Goal: Task Accomplishment & Management: Manage account settings

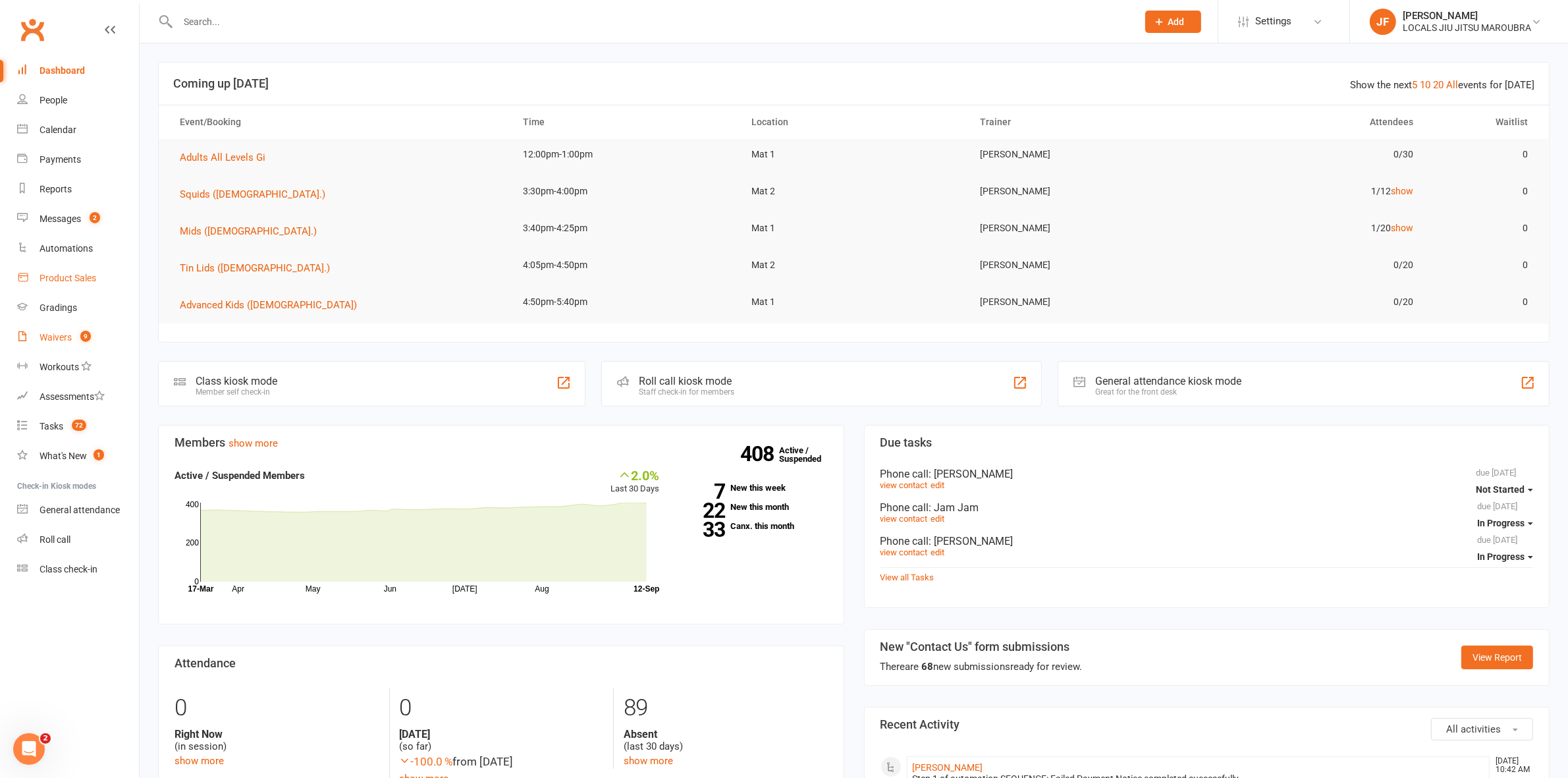
drag, startPoint x: 60, startPoint y: 337, endPoint x: 133, endPoint y: 266, distance: 101.8
click at [60, 336] on div "Waivers" at bounding box center [56, 337] width 32 height 10
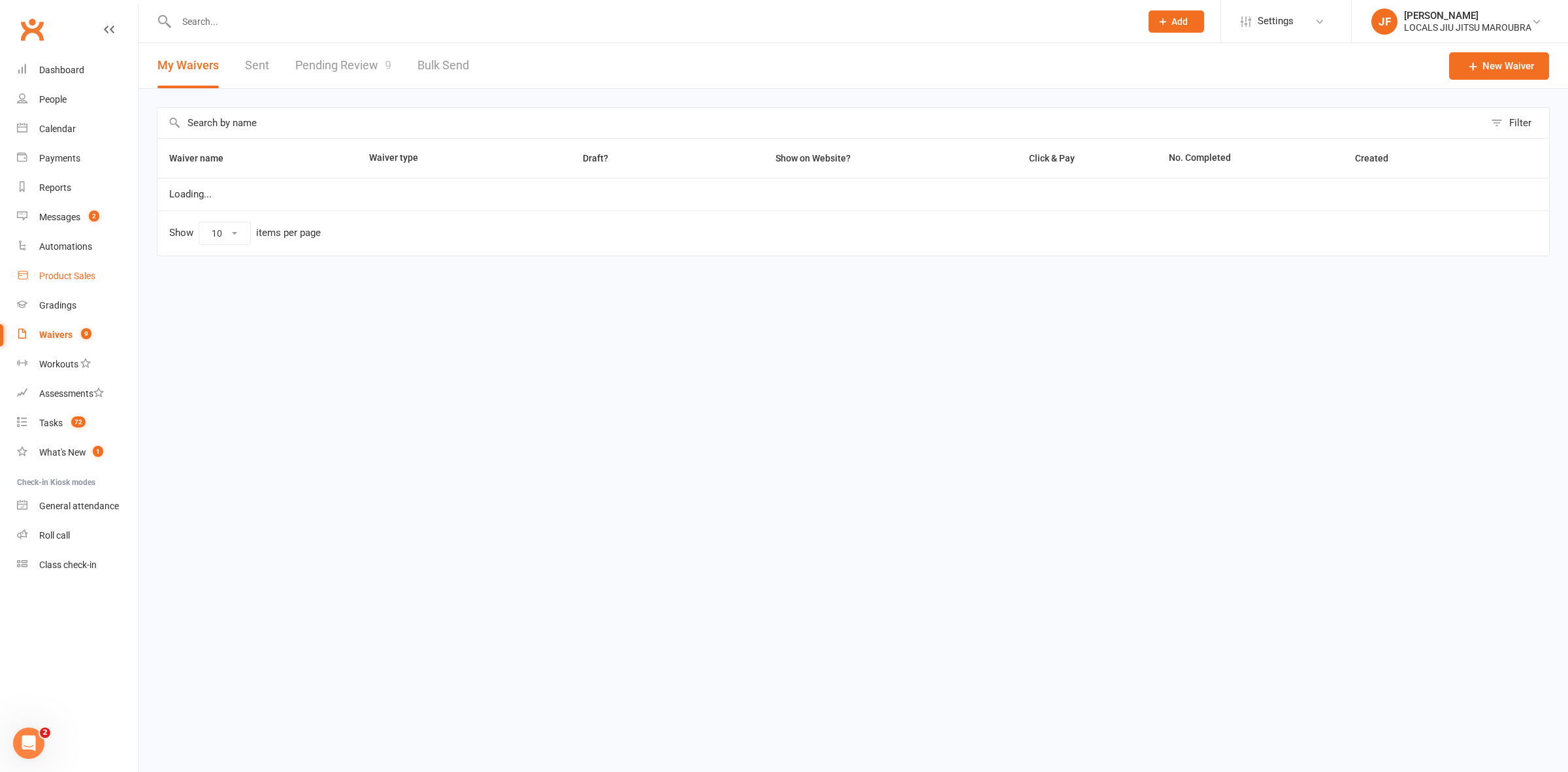
select select "100"
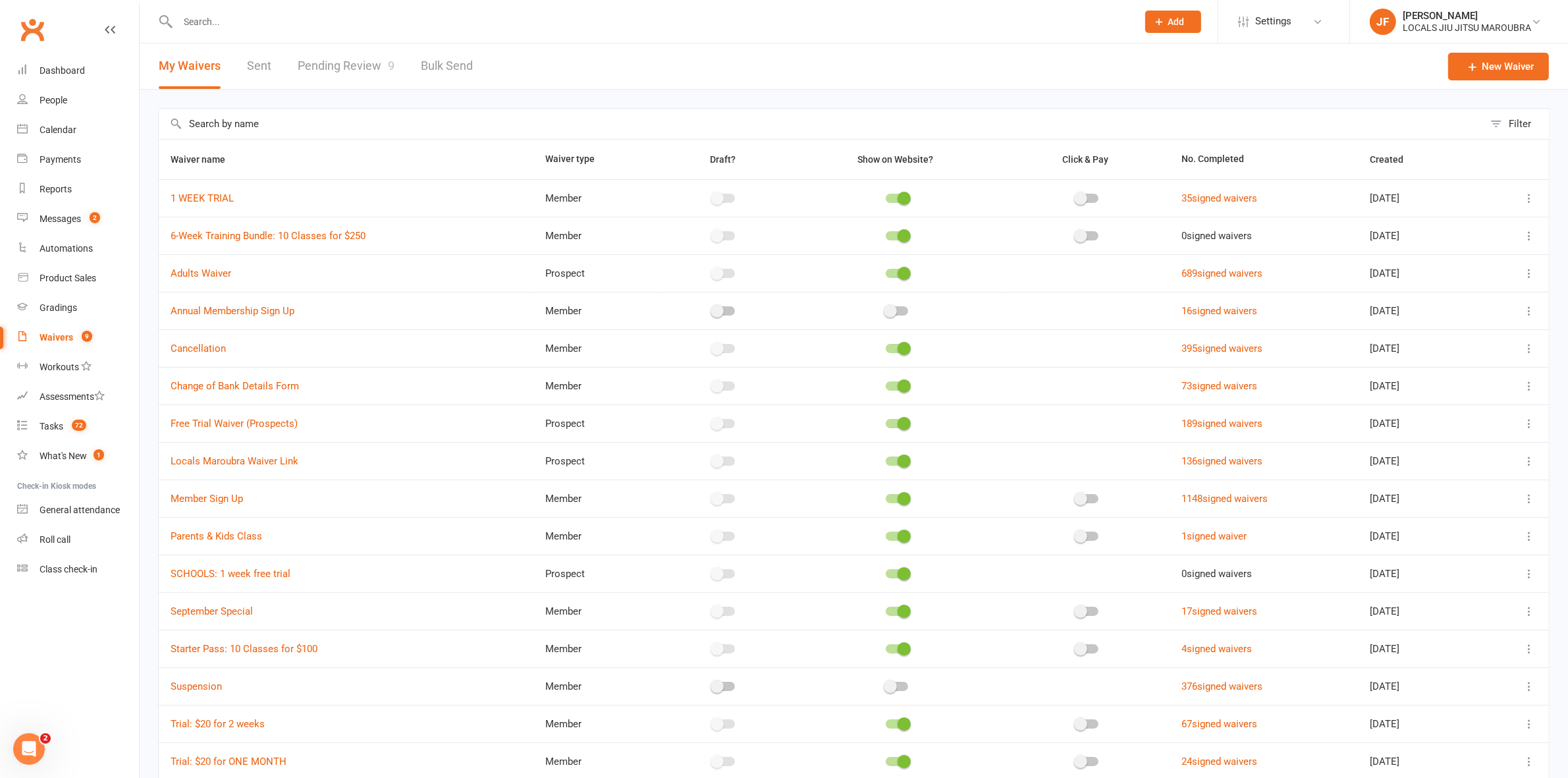
click at [347, 74] on link "Pending Review 9" at bounding box center [346, 66] width 97 height 46
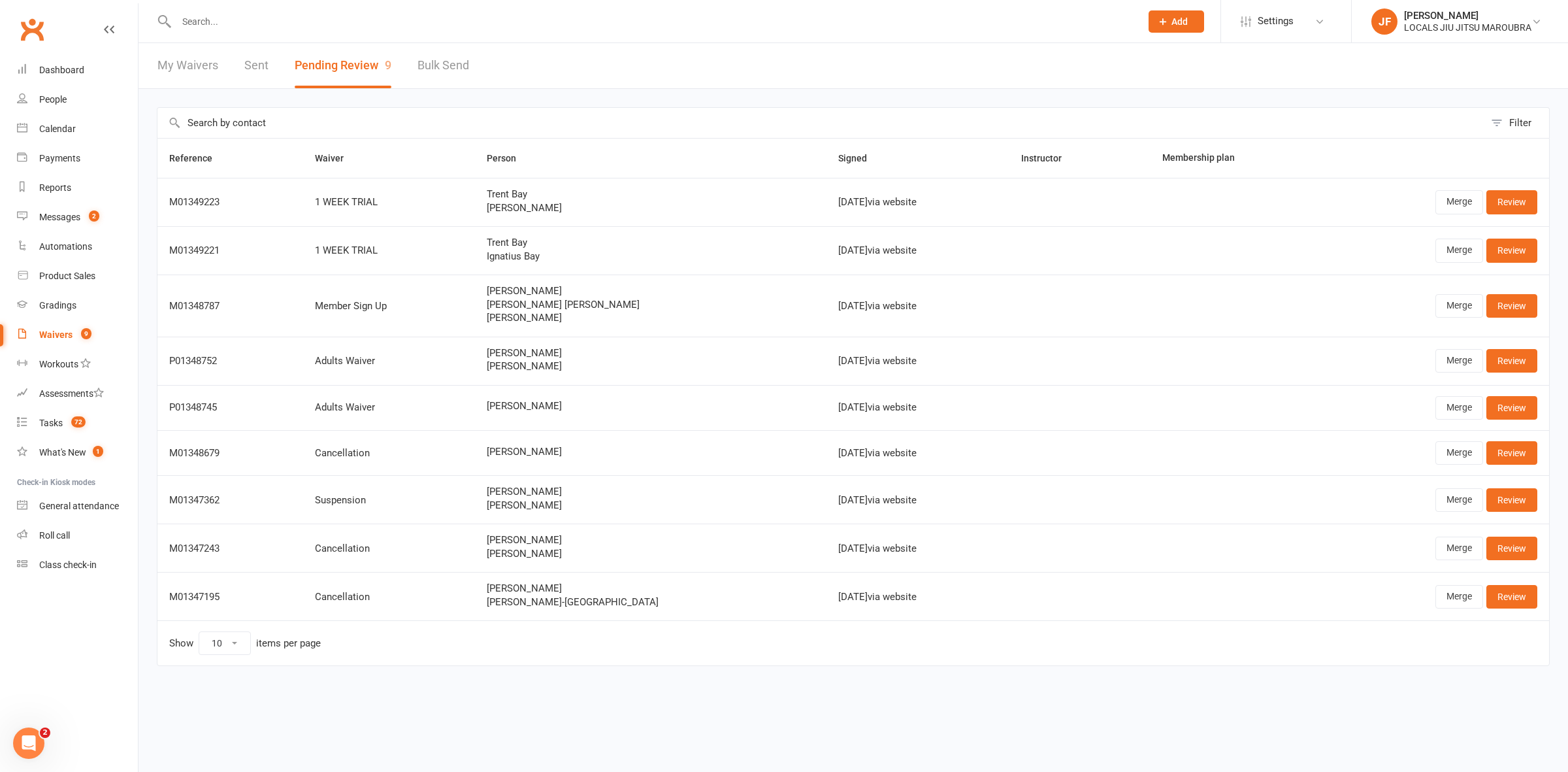
click at [298, 31] on div at bounding box center [644, 21] width 975 height 42
click at [288, 22] on input "text" at bounding box center [651, 21] width 959 height 18
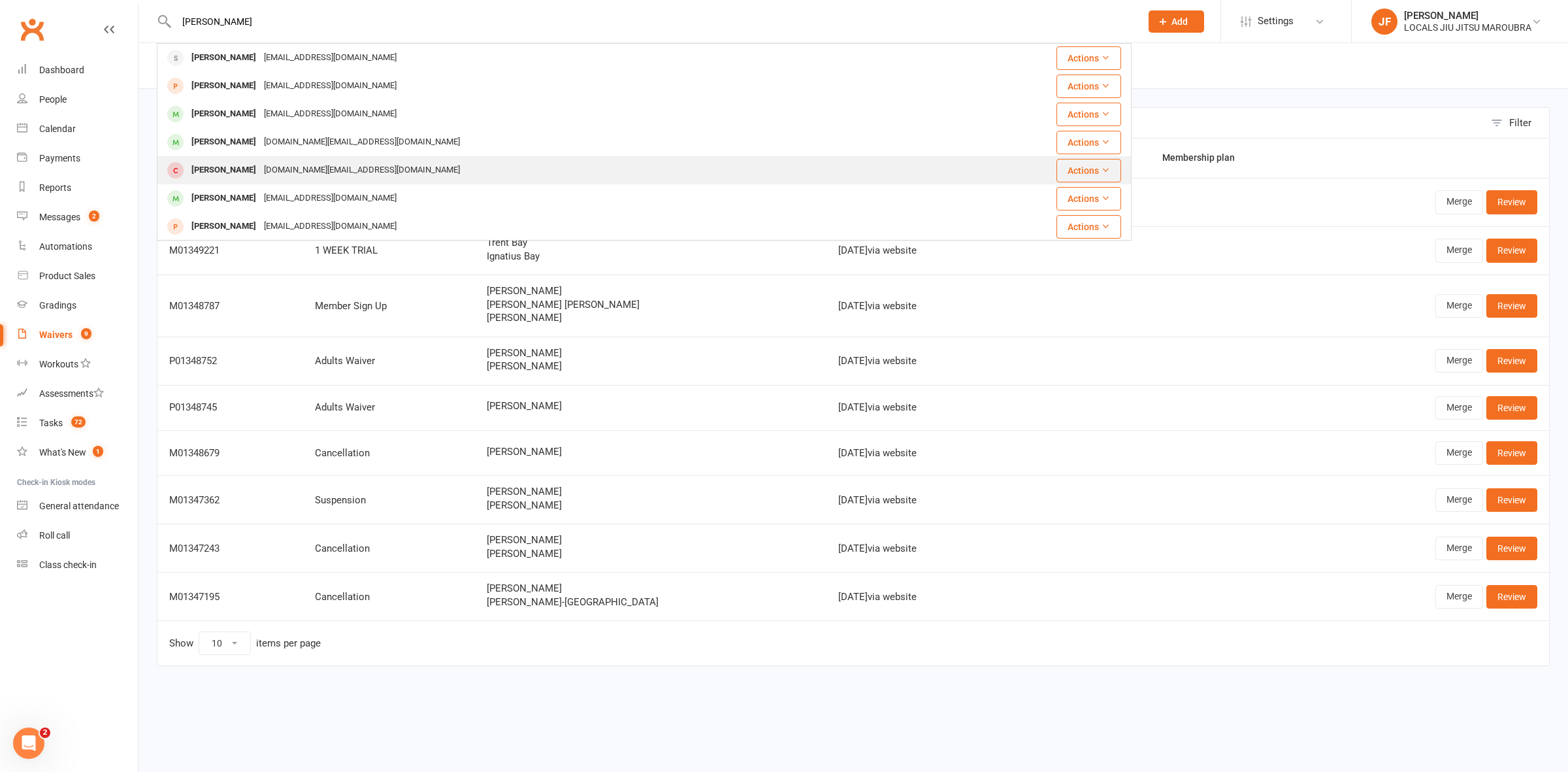
type input "xavier"
click at [243, 164] on div "Xavier Simma-Santana" at bounding box center [223, 170] width 72 height 19
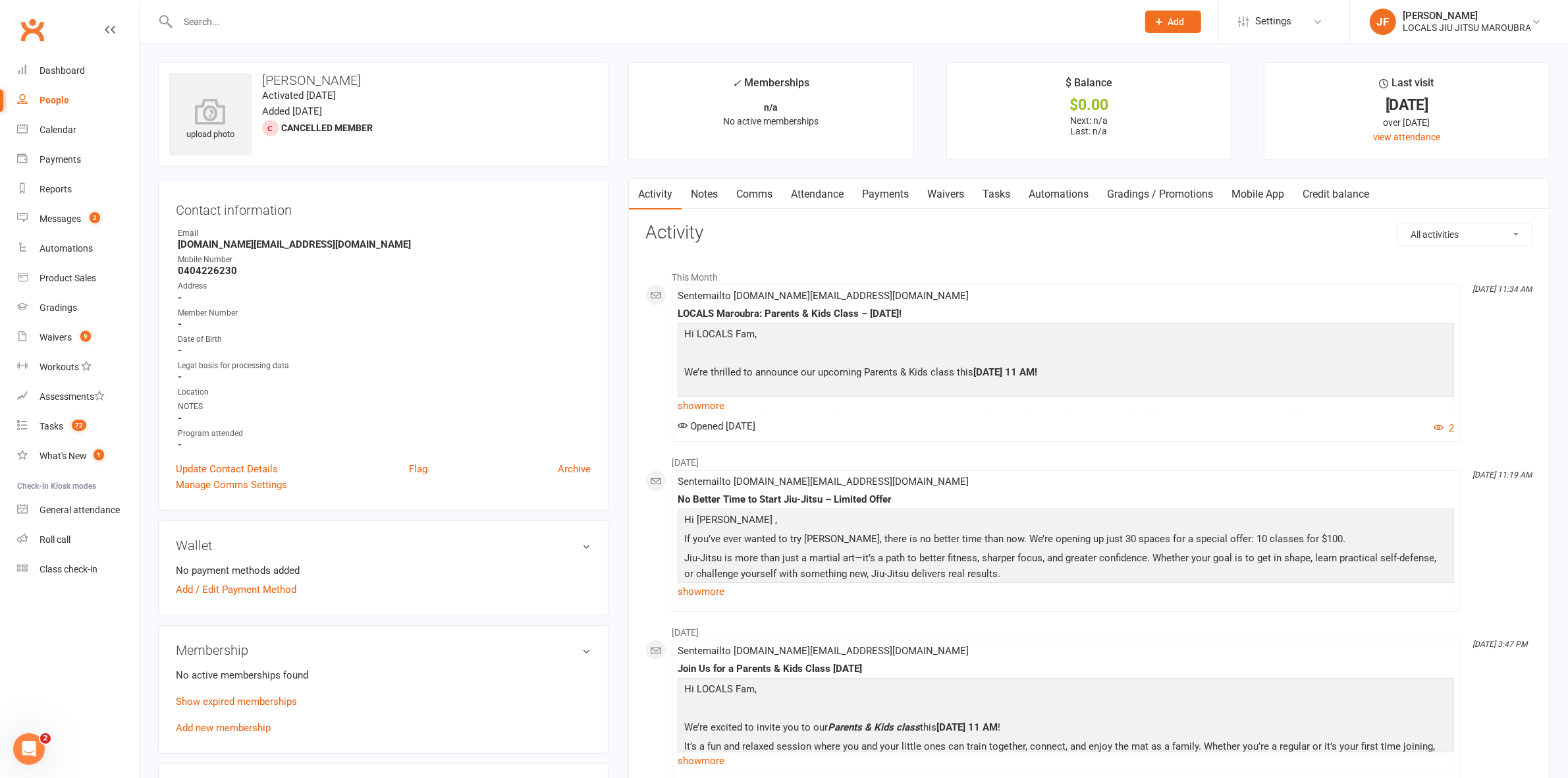
click at [310, 24] on input "text" at bounding box center [651, 21] width 954 height 18
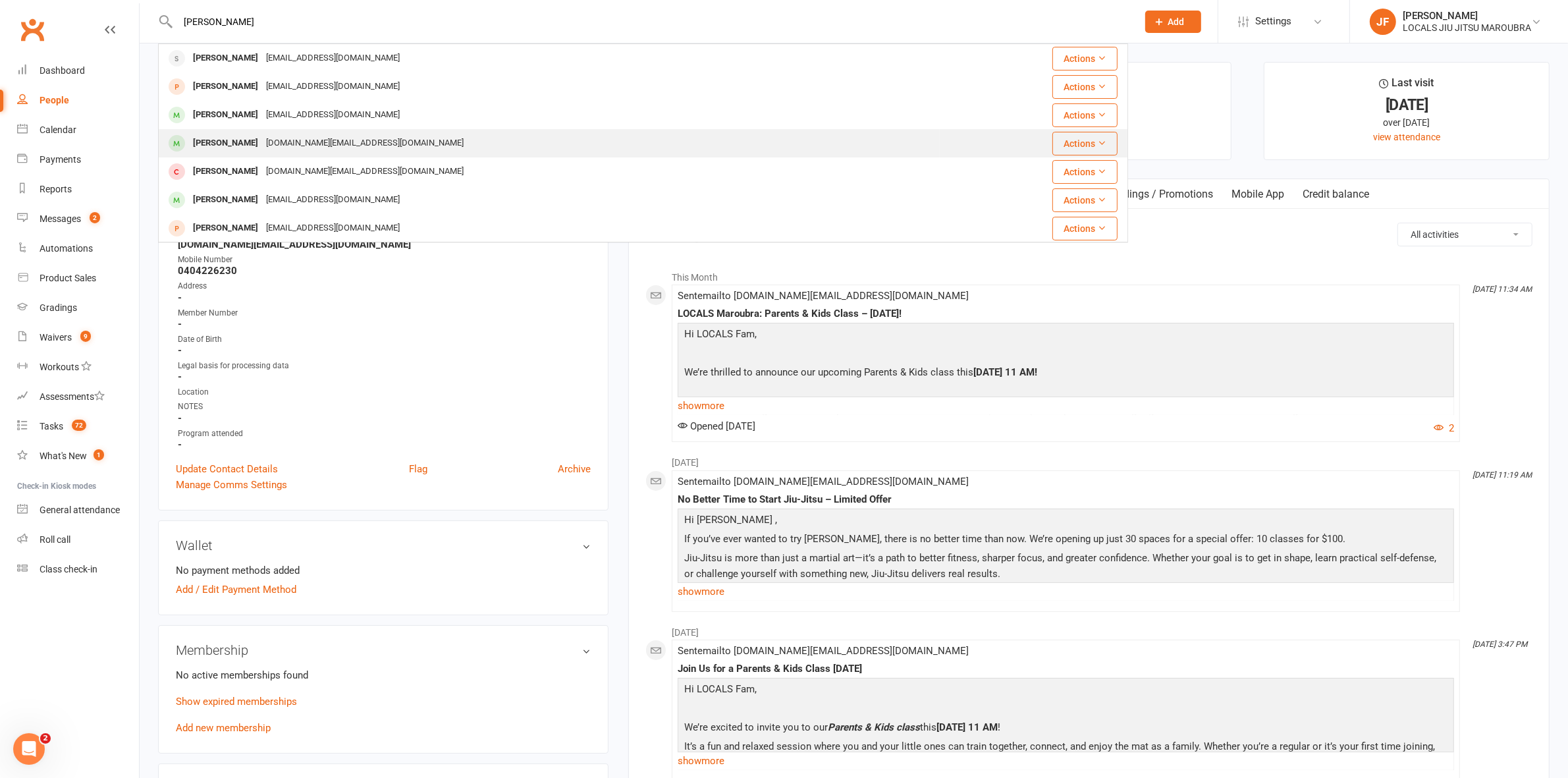
type input "xavier"
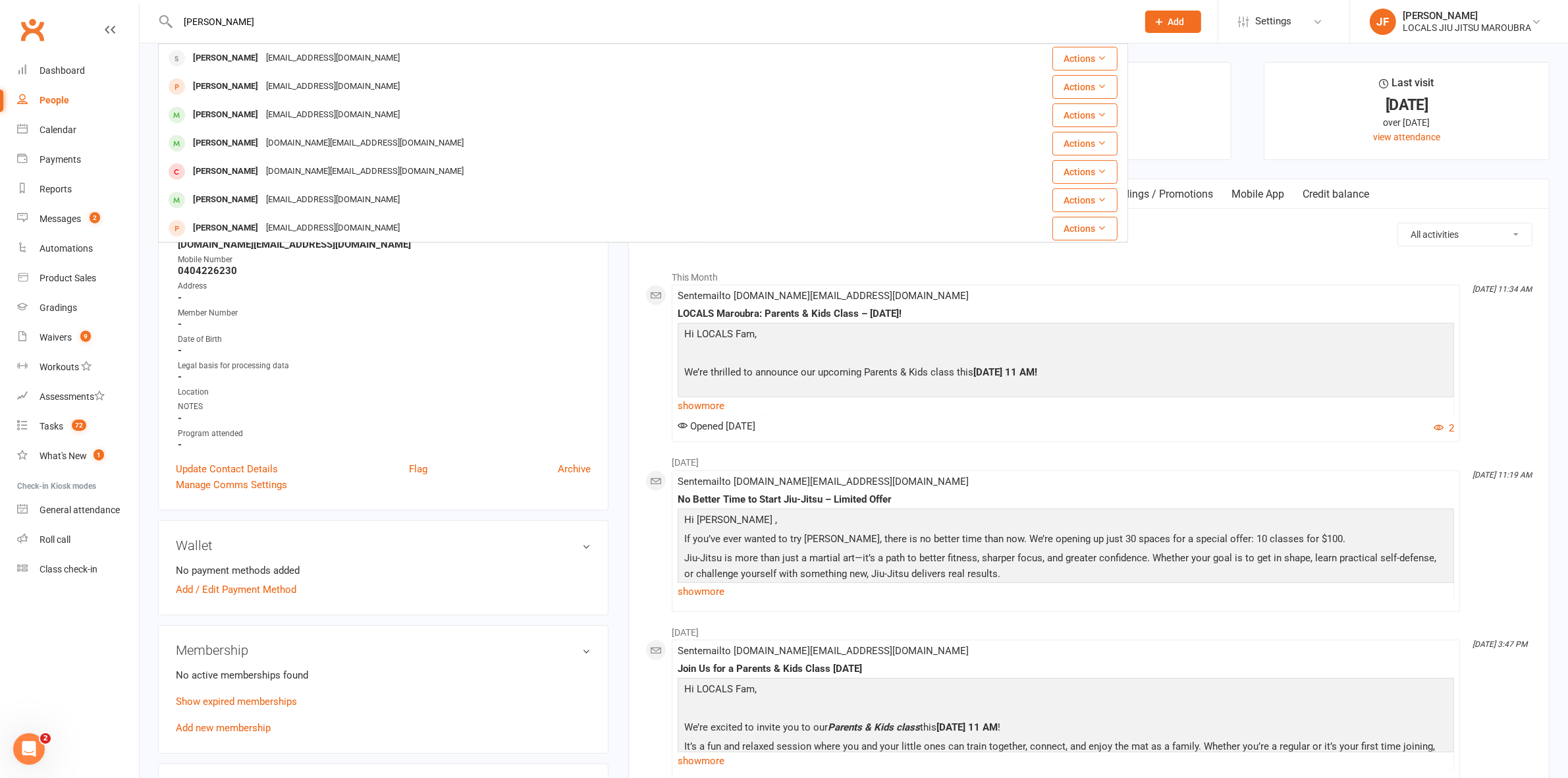
drag, startPoint x: 260, startPoint y: 146, endPoint x: 251, endPoint y: 144, distance: 9.2
click at [260, 145] on div "Xavier Simms-santana" at bounding box center [225, 144] width 73 height 19
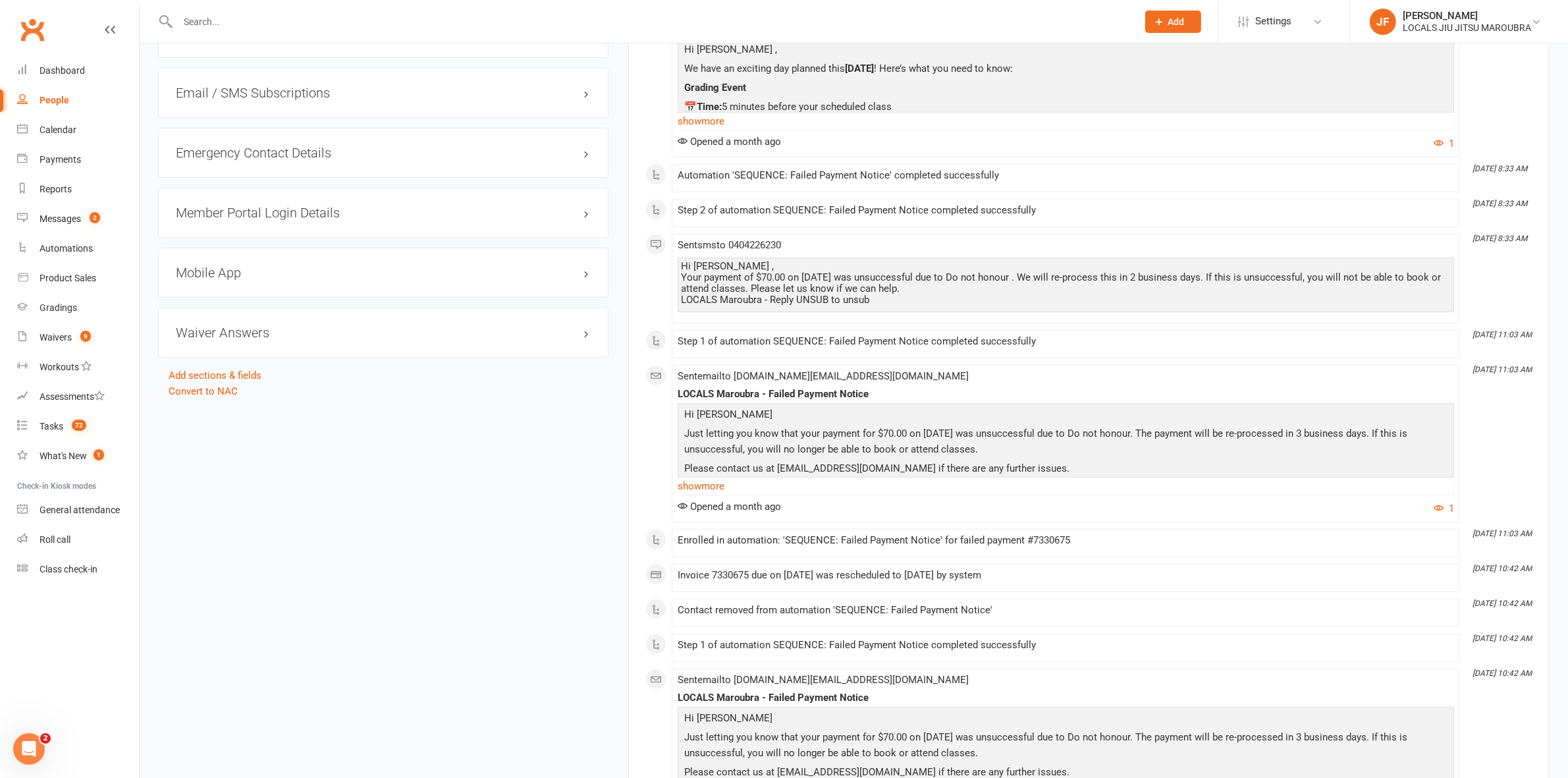
scroll to position [741, 0]
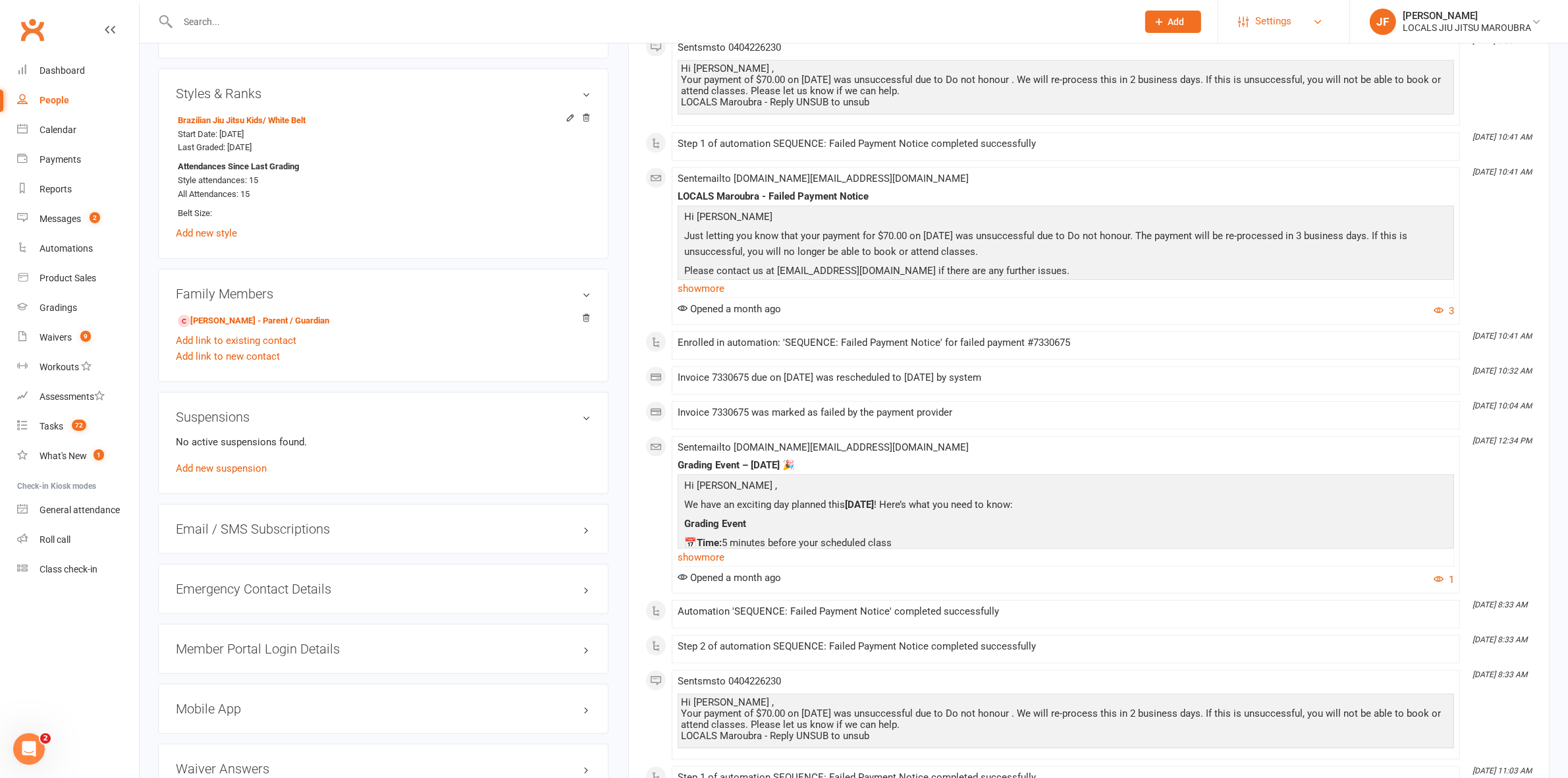
click at [1266, 18] on span "Settings" at bounding box center [1273, 21] width 36 height 29
click at [1255, 49] on link "Membership Plans" at bounding box center [1284, 58] width 131 height 30
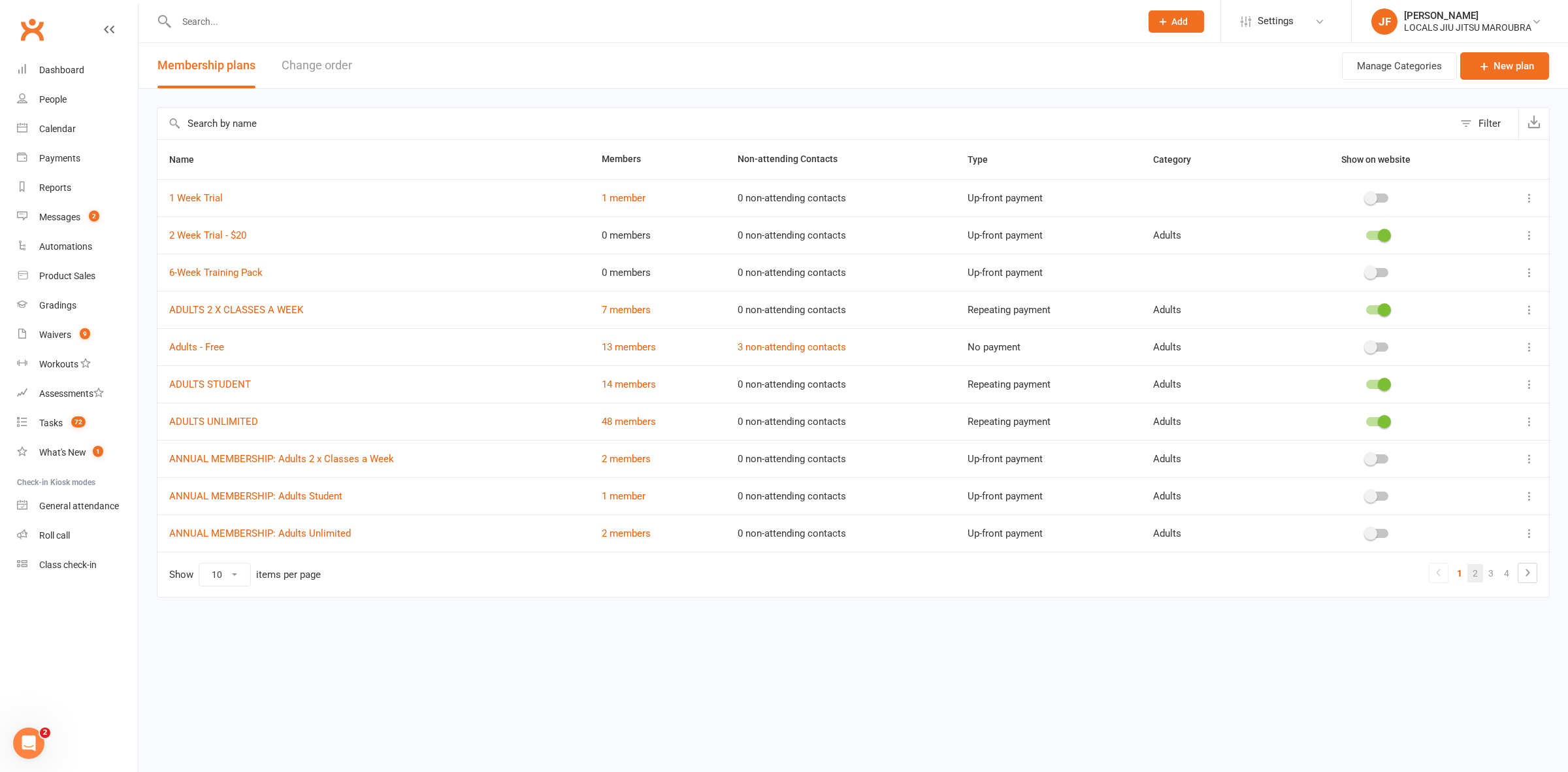
click at [1480, 570] on link "2" at bounding box center [1475, 573] width 15 height 18
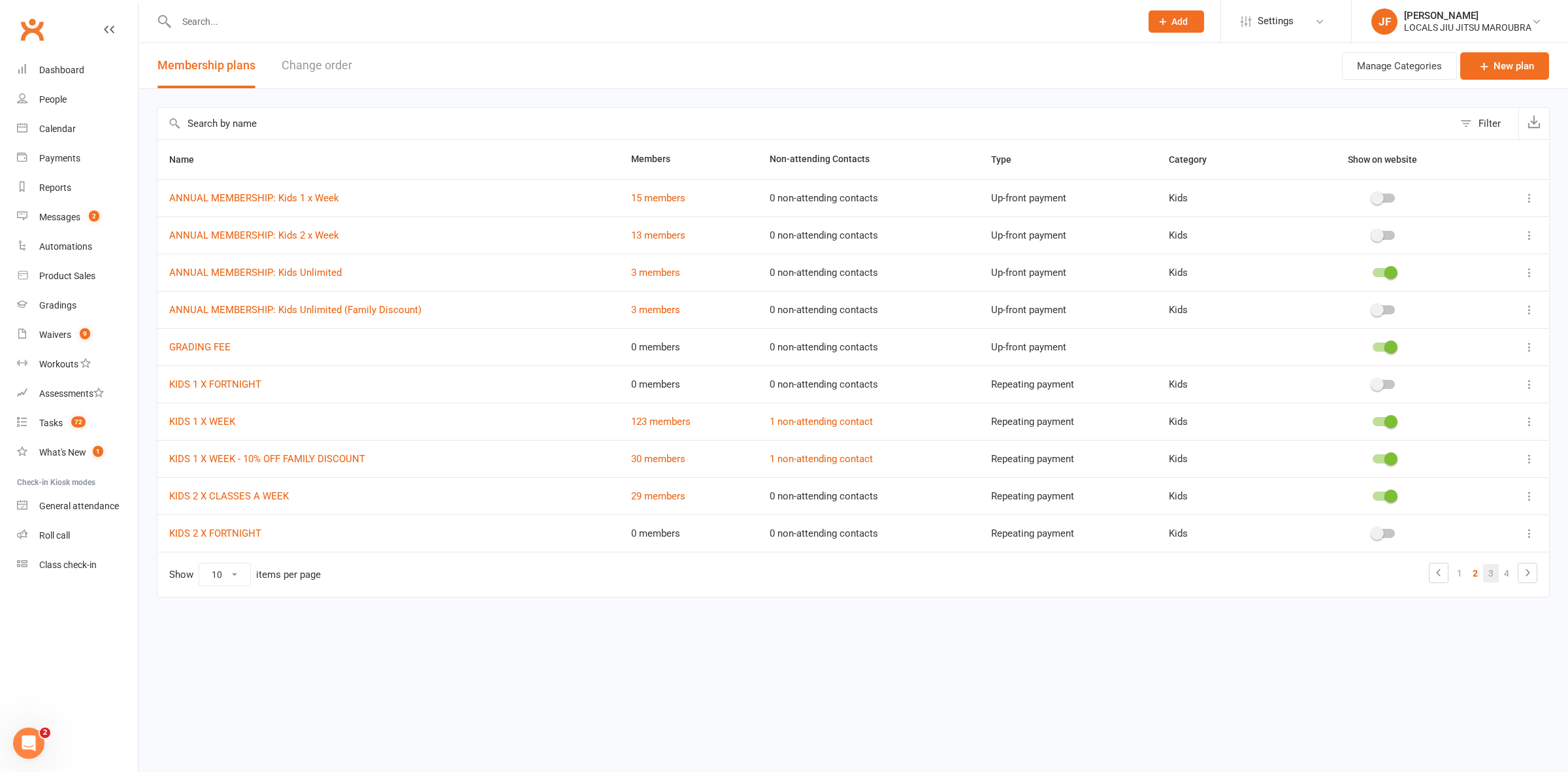
click at [1491, 578] on link "3" at bounding box center [1491, 573] width 15 height 18
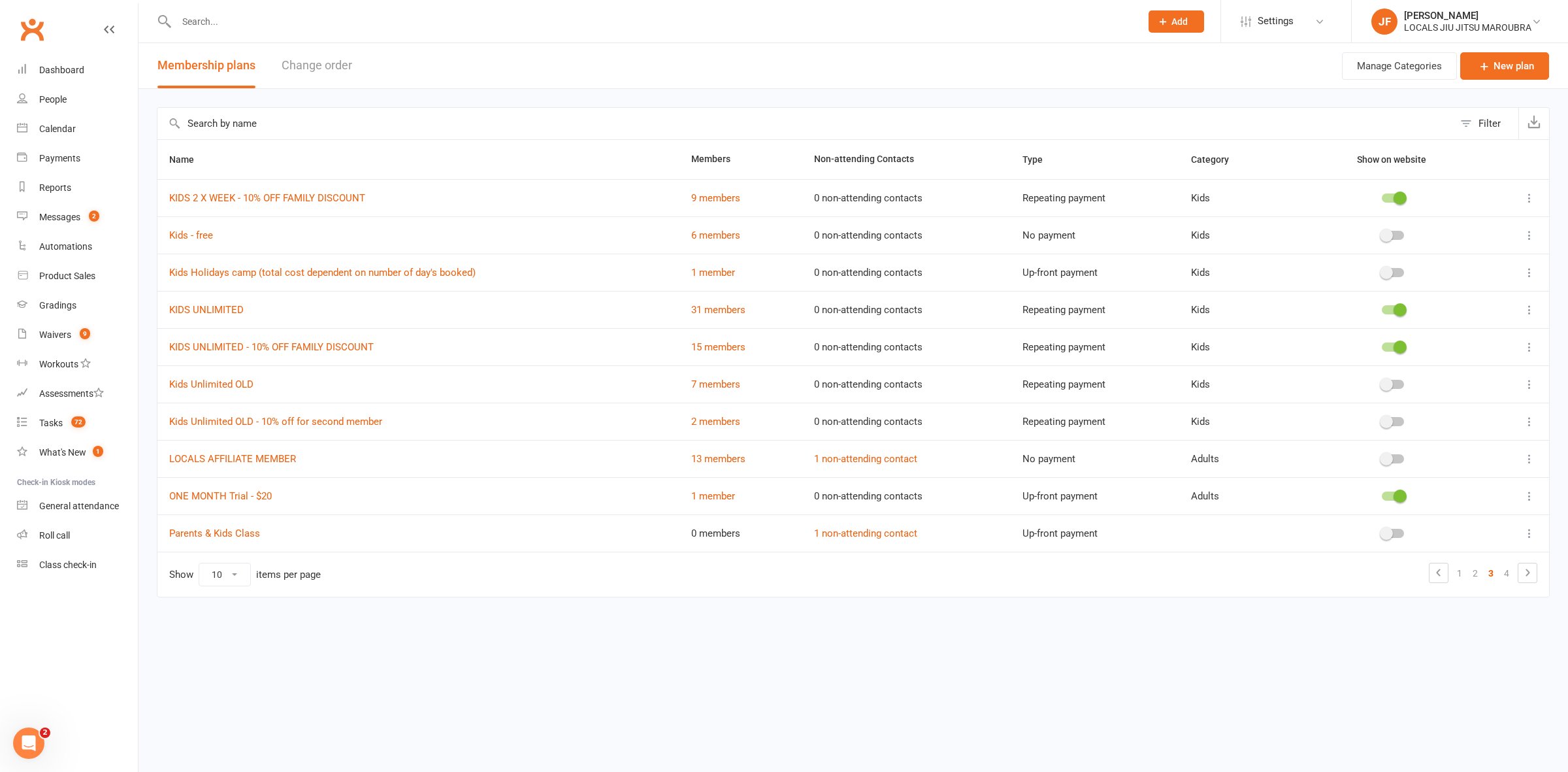
click at [413, 348] on td "KIDS UNLIMITED - 10% OFF FAMILY DISCOUNT" at bounding box center [418, 346] width 522 height 37
drag, startPoint x: 484, startPoint y: 18, endPoint x: 478, endPoint y: 13, distance: 7.8
click at [483, 18] on input "text" at bounding box center [651, 21] width 959 height 18
paste input "asimms.au@outlook.com"
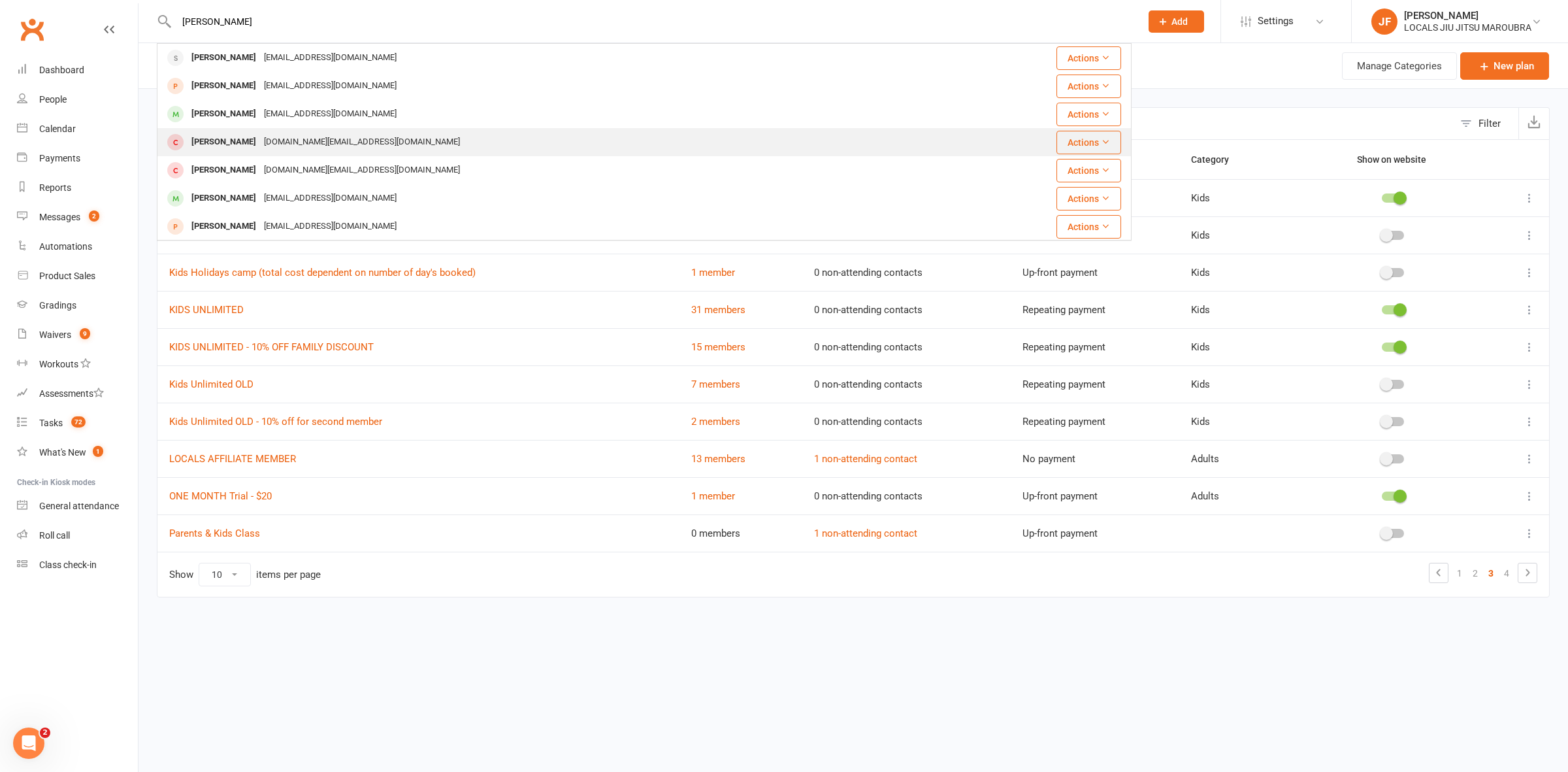
type input "xavier"
drag, startPoint x: 245, startPoint y: 148, endPoint x: 245, endPoint y: 140, distance: 8.0
click at [242, 147] on div "Xavier Simms-santana" at bounding box center [223, 142] width 72 height 19
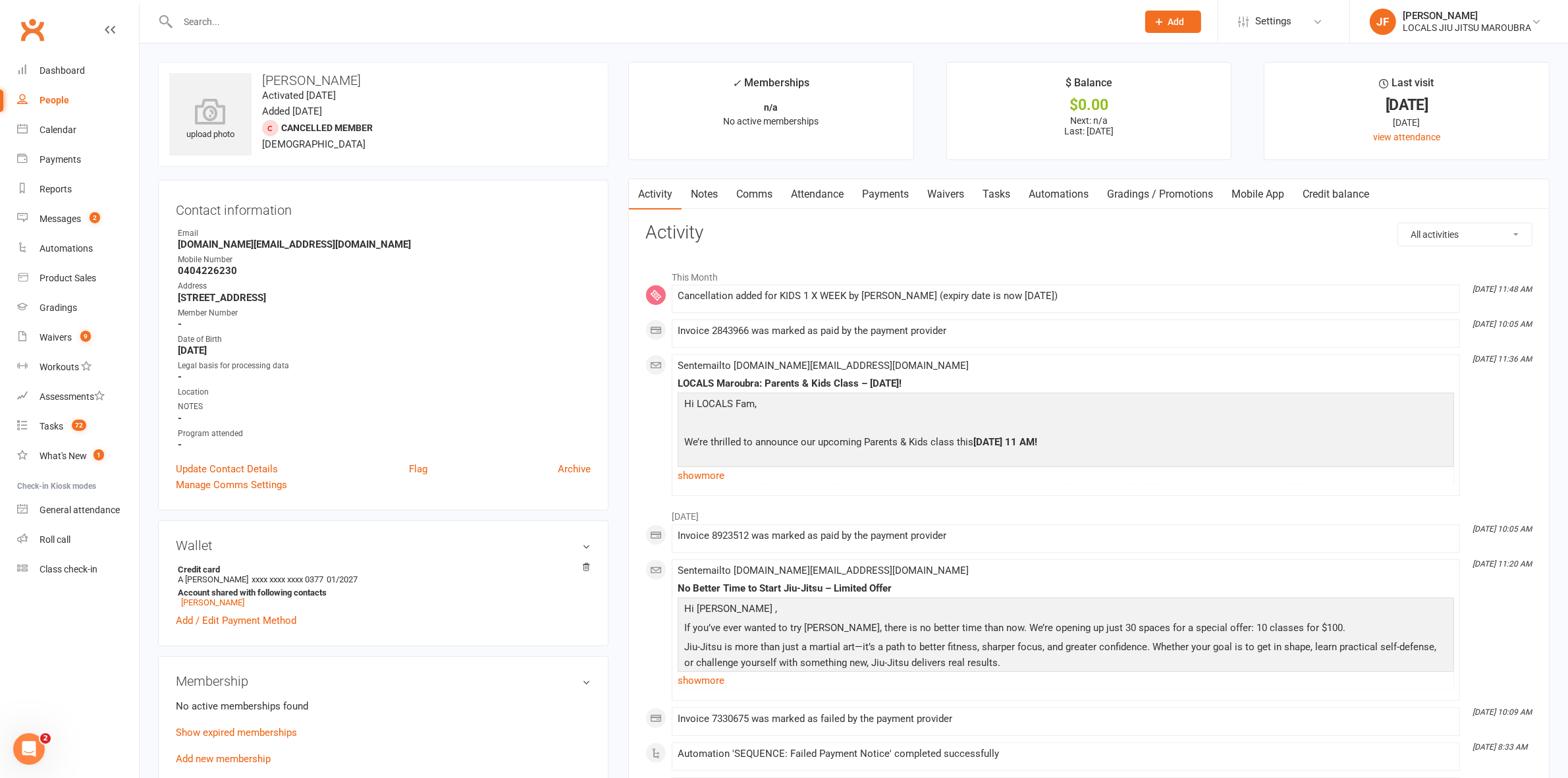
click at [962, 191] on link "Waivers" at bounding box center [945, 194] width 55 height 30
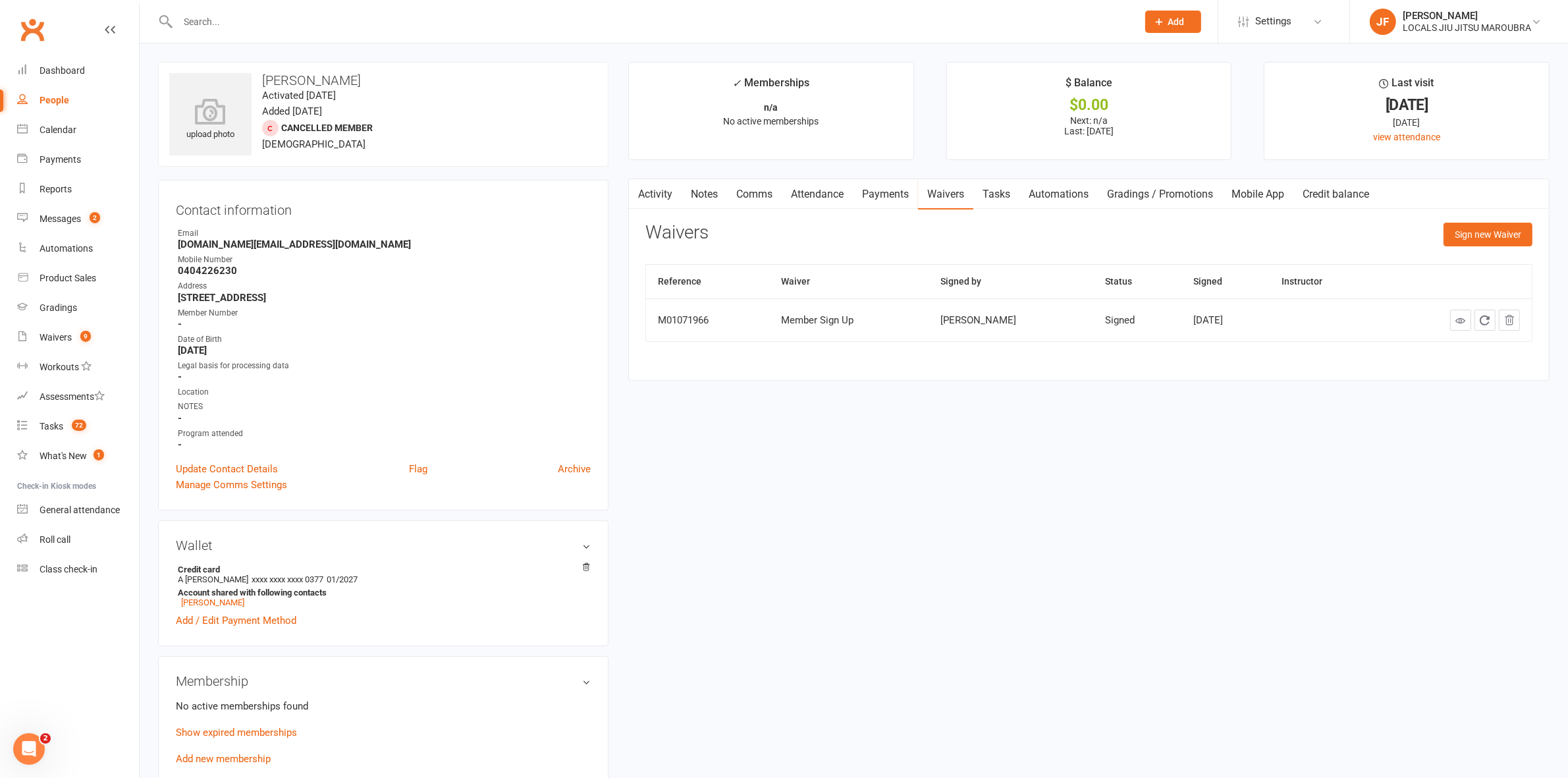
click at [347, 24] on input "text" at bounding box center [651, 21] width 954 height 18
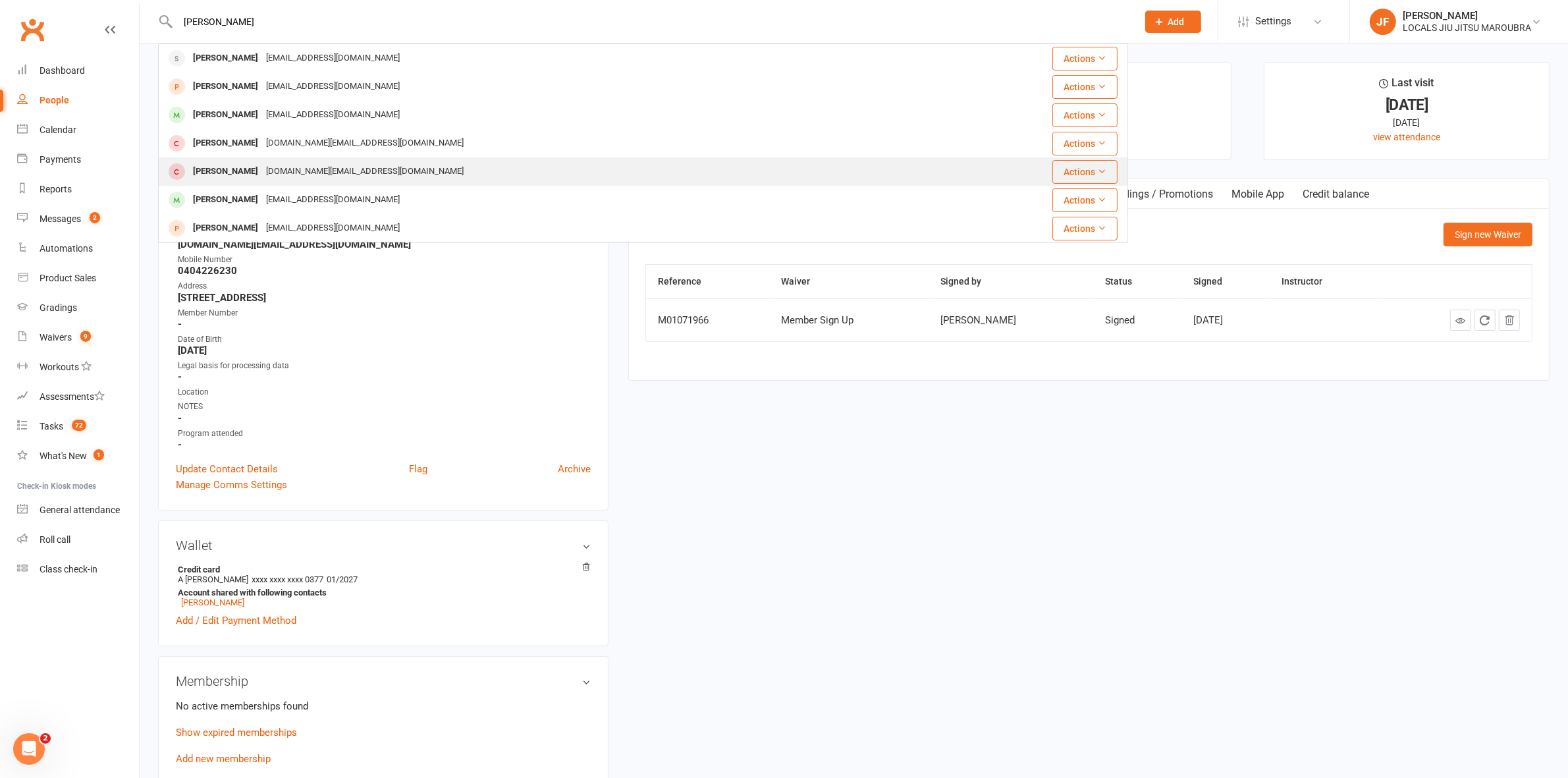
type input "xavier"
drag, startPoint x: 259, startPoint y: 171, endPoint x: 250, endPoint y: 149, distance: 23.8
click at [258, 170] on div "Xavier Simma-Santana" at bounding box center [225, 171] width 73 height 19
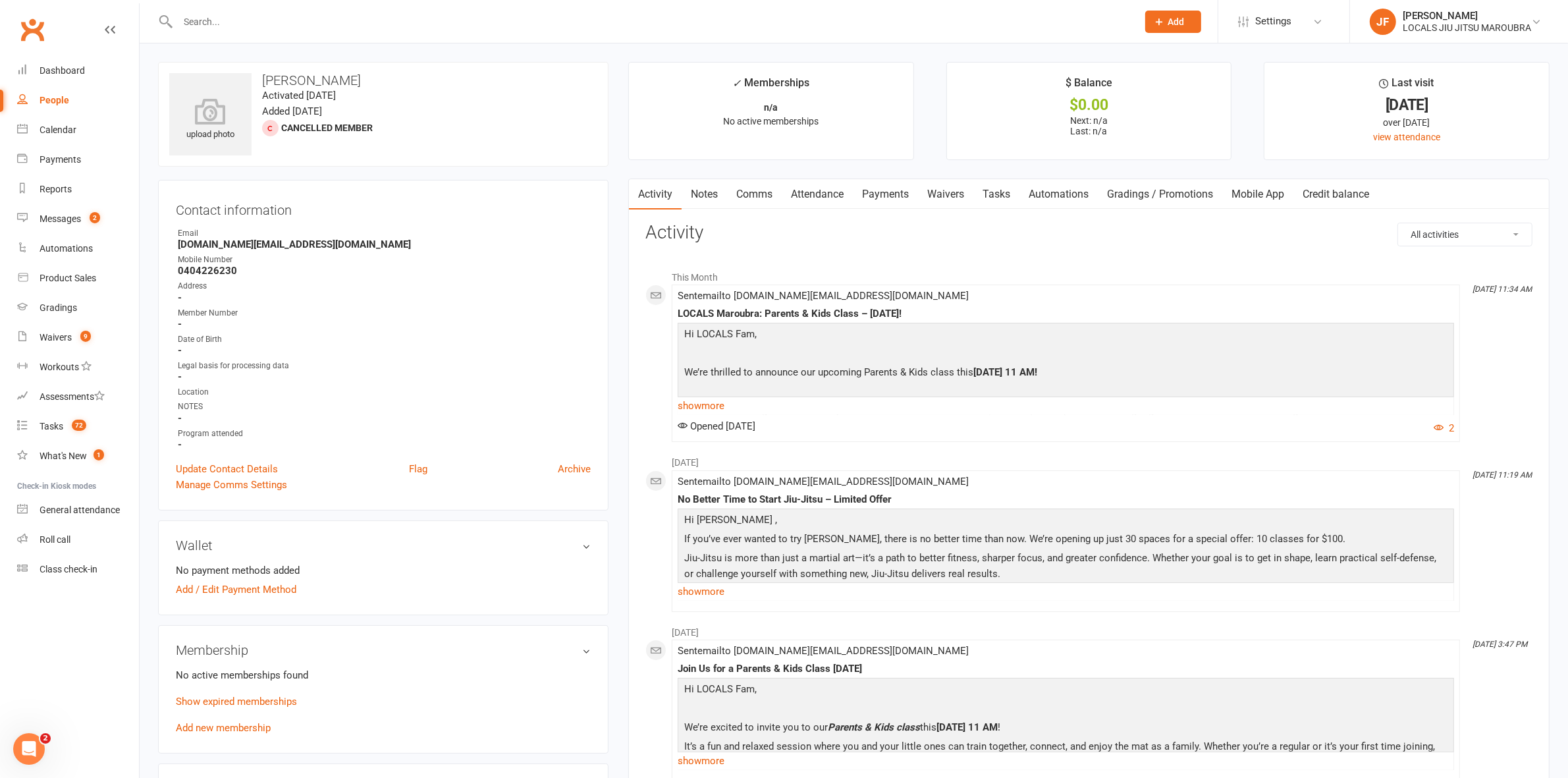
click at [962, 197] on link "Waivers" at bounding box center [945, 194] width 55 height 30
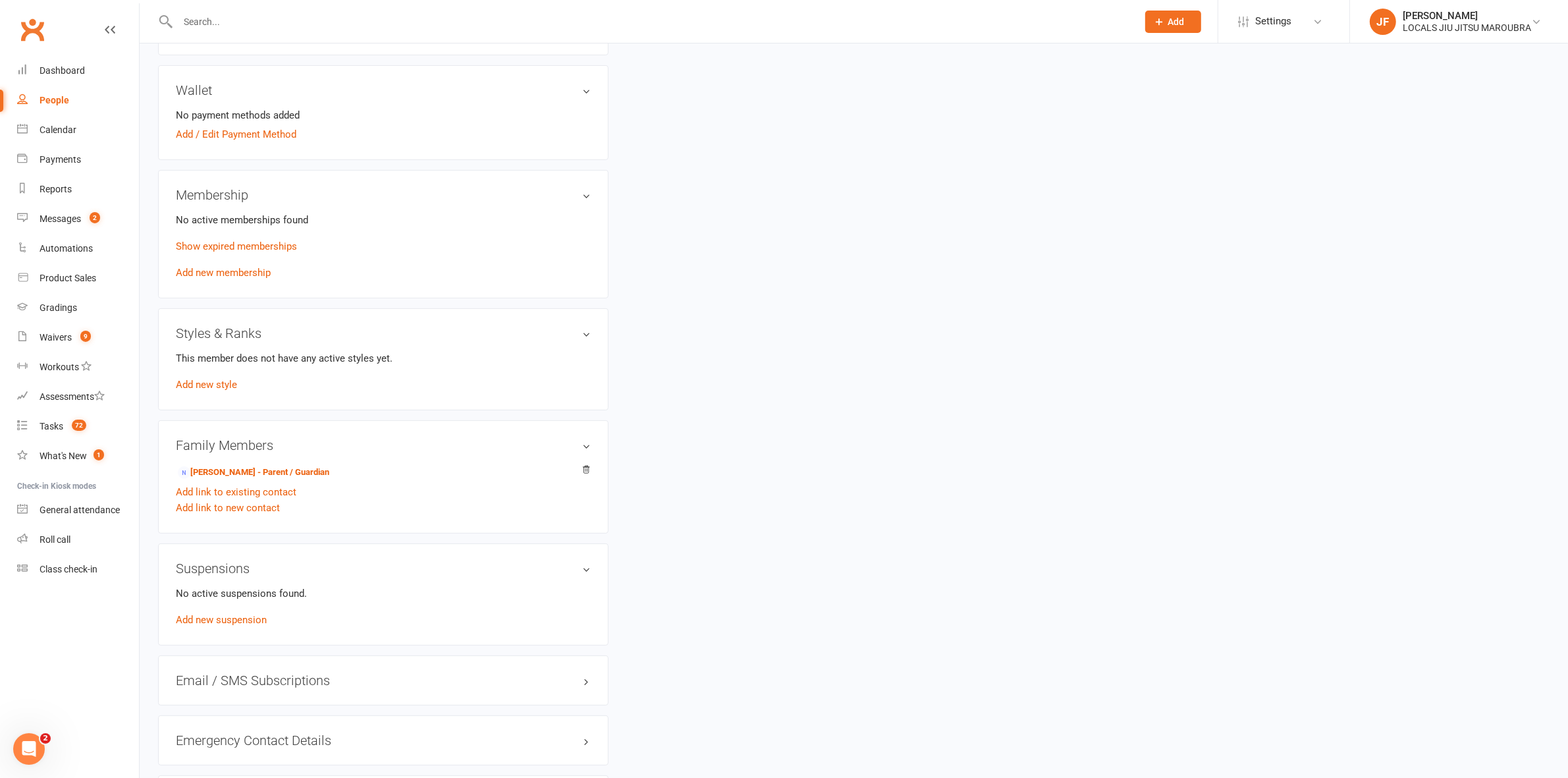
scroll to position [494, 0]
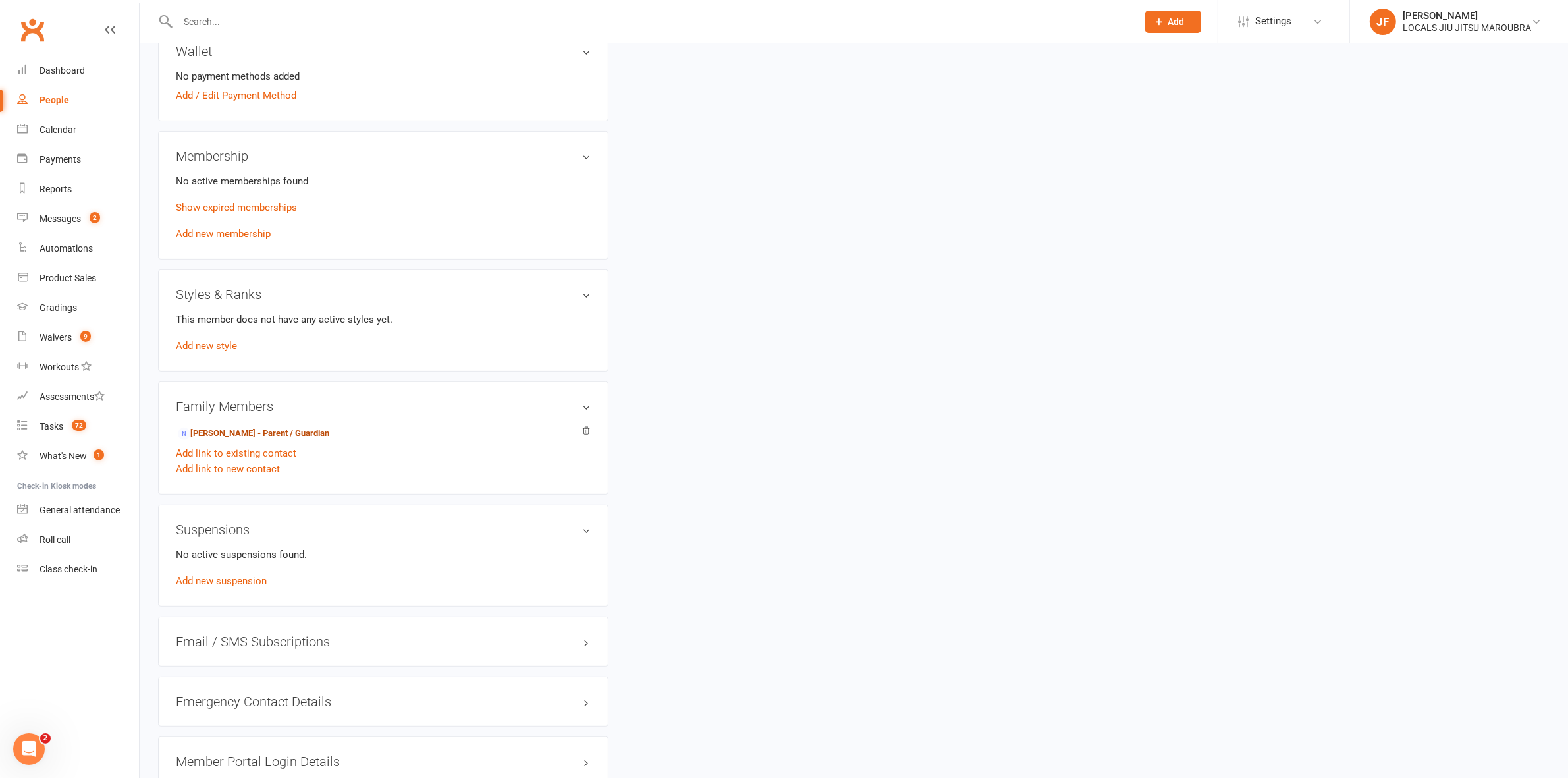
drag, startPoint x: 241, startPoint y: 432, endPoint x: 242, endPoint y: 422, distance: 10.0
click at [241, 431] on link "Adam Simms - Parent / Guardian" at bounding box center [254, 434] width 152 height 14
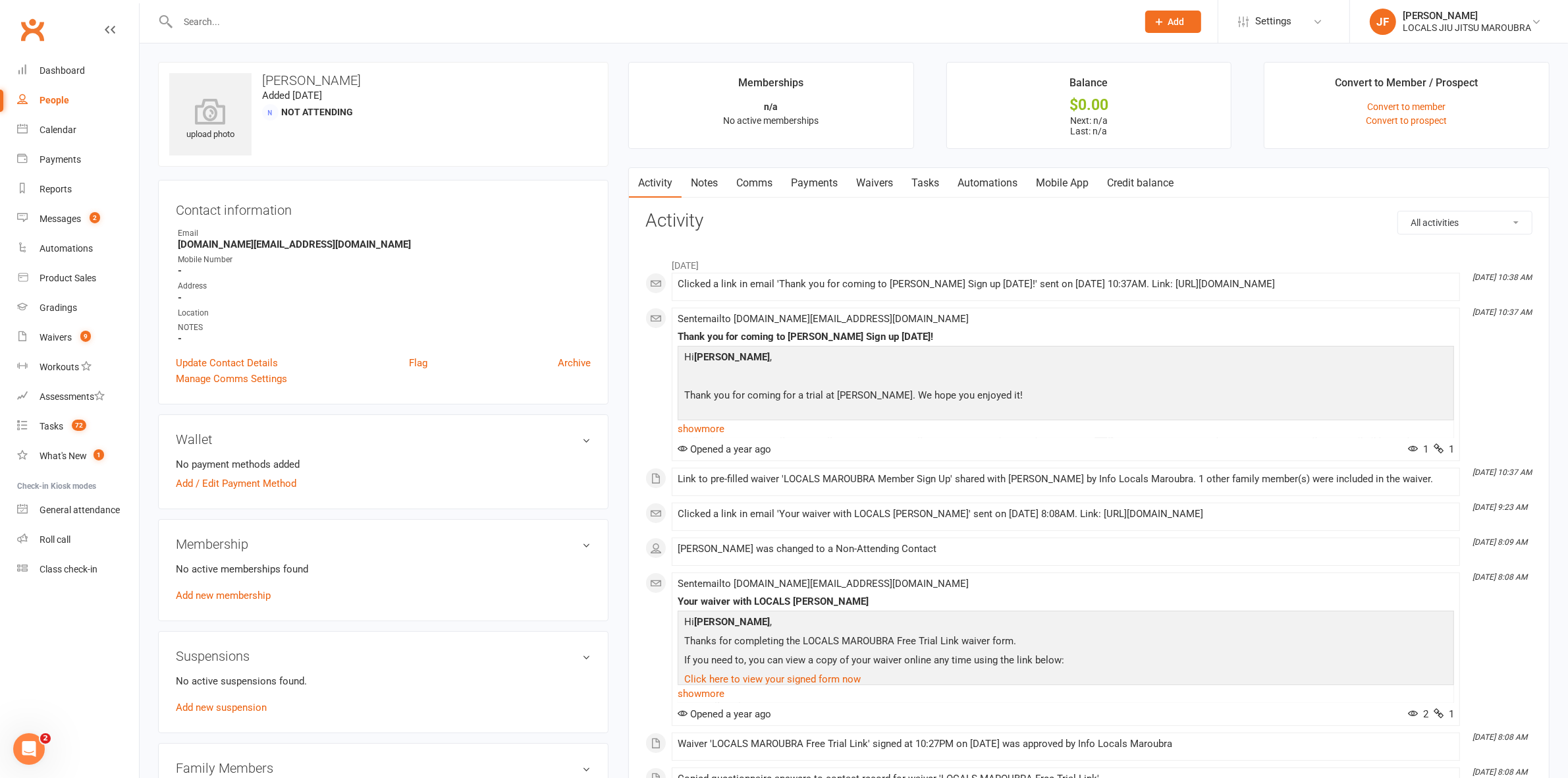
click at [830, 188] on link "Payments" at bounding box center [814, 183] width 66 height 30
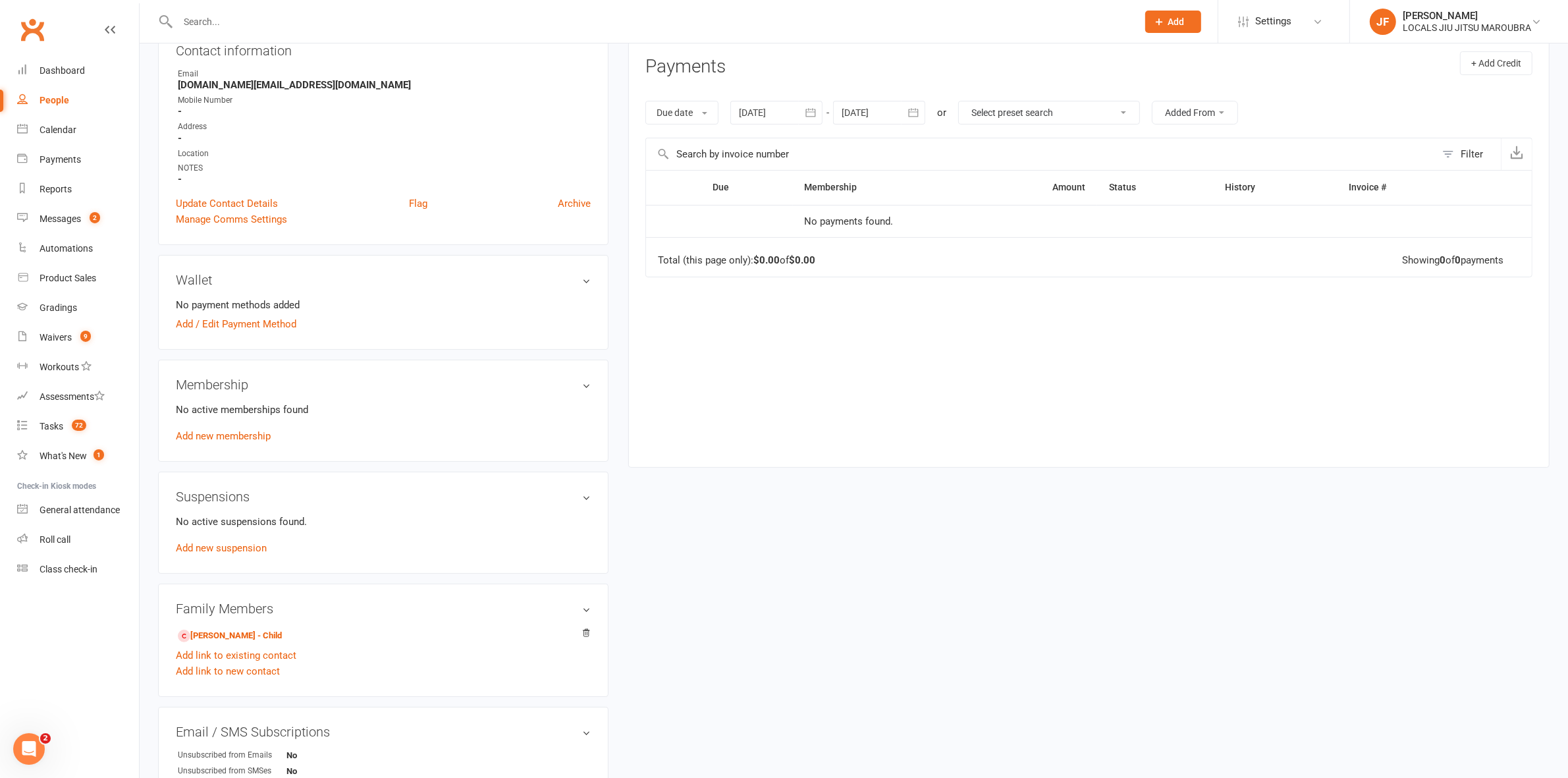
scroll to position [386, 0]
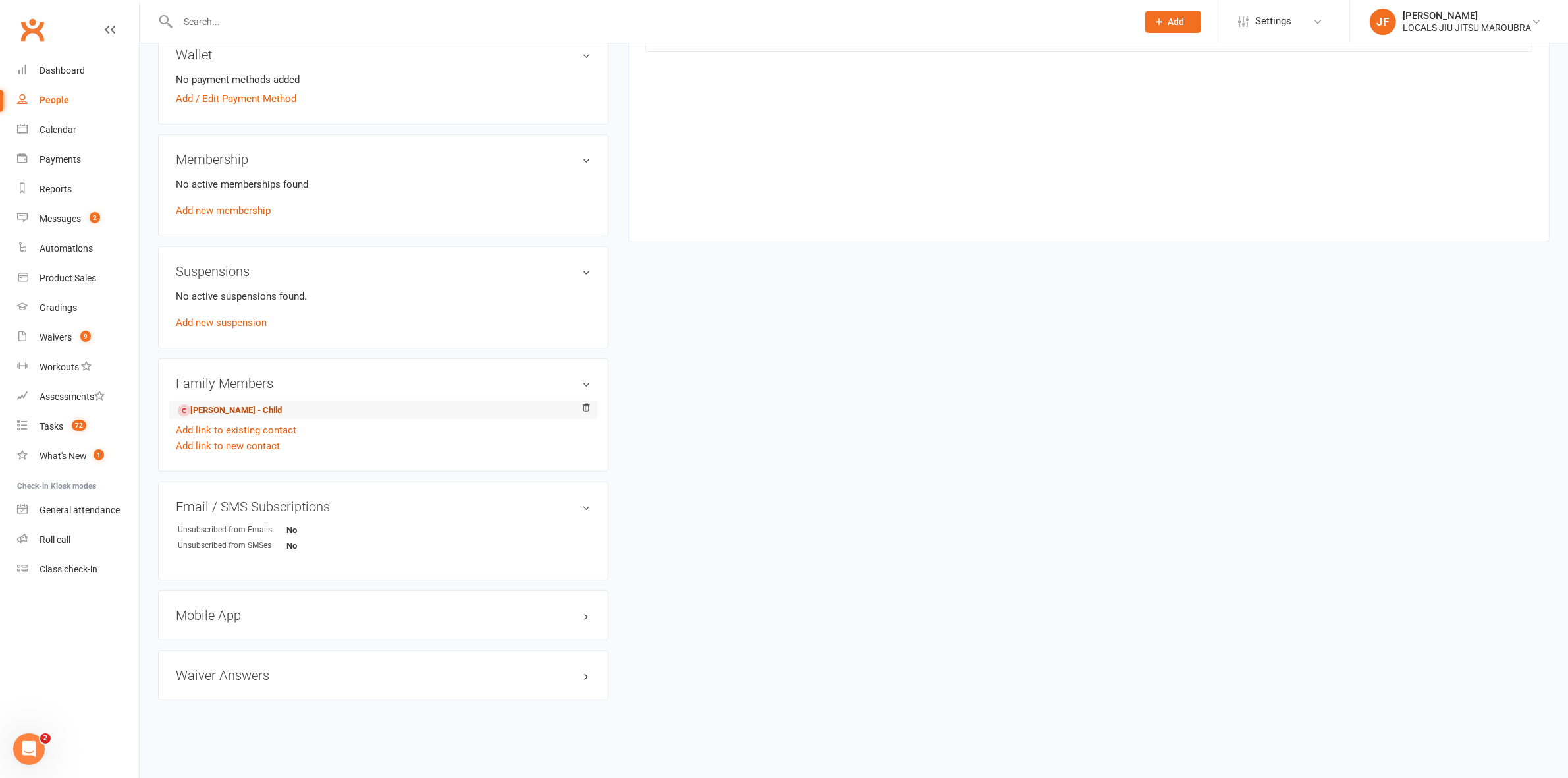
click at [261, 410] on link "Xavier Simma-Santana - Child" at bounding box center [230, 410] width 104 height 14
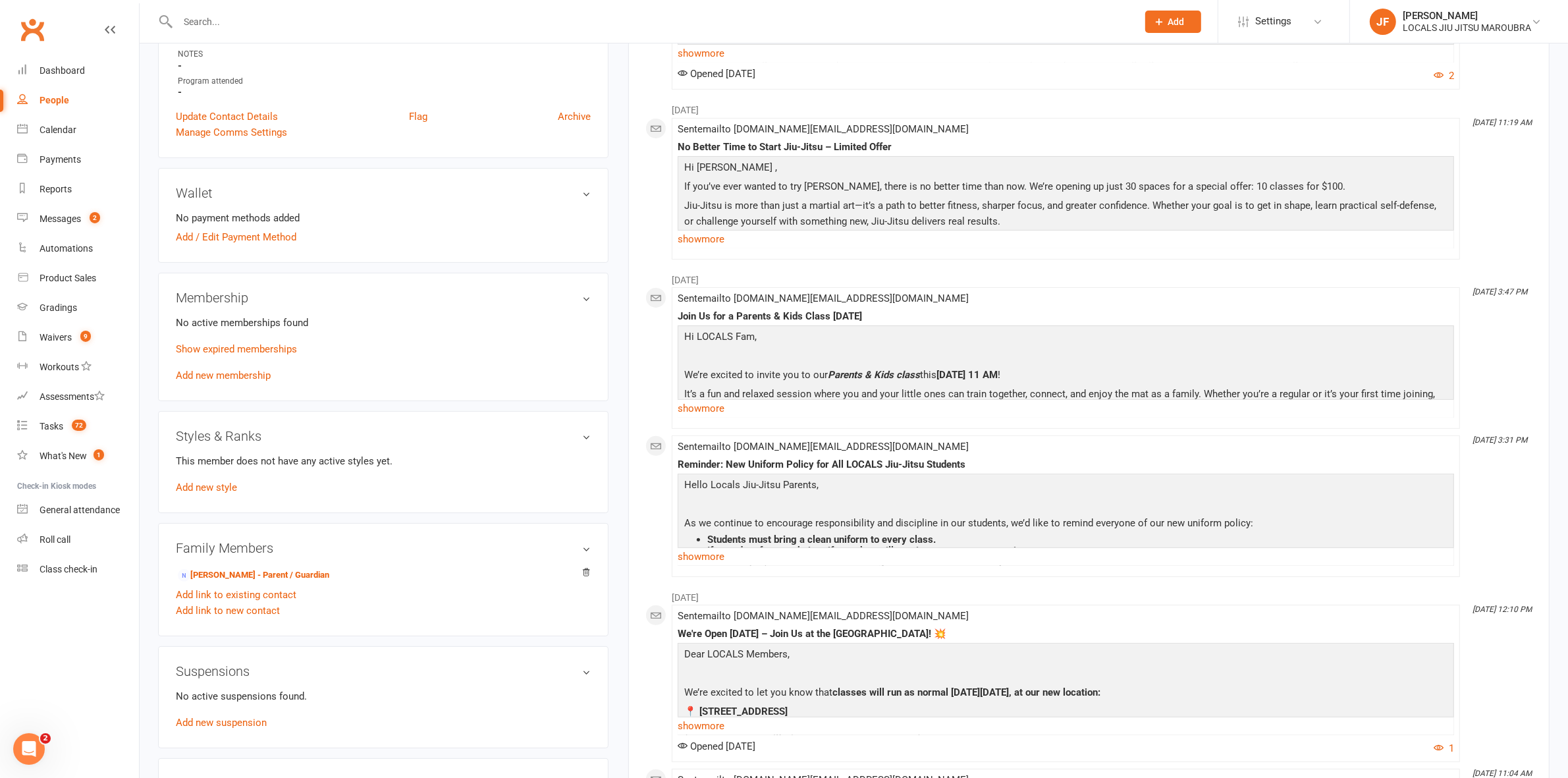
scroll to position [82, 0]
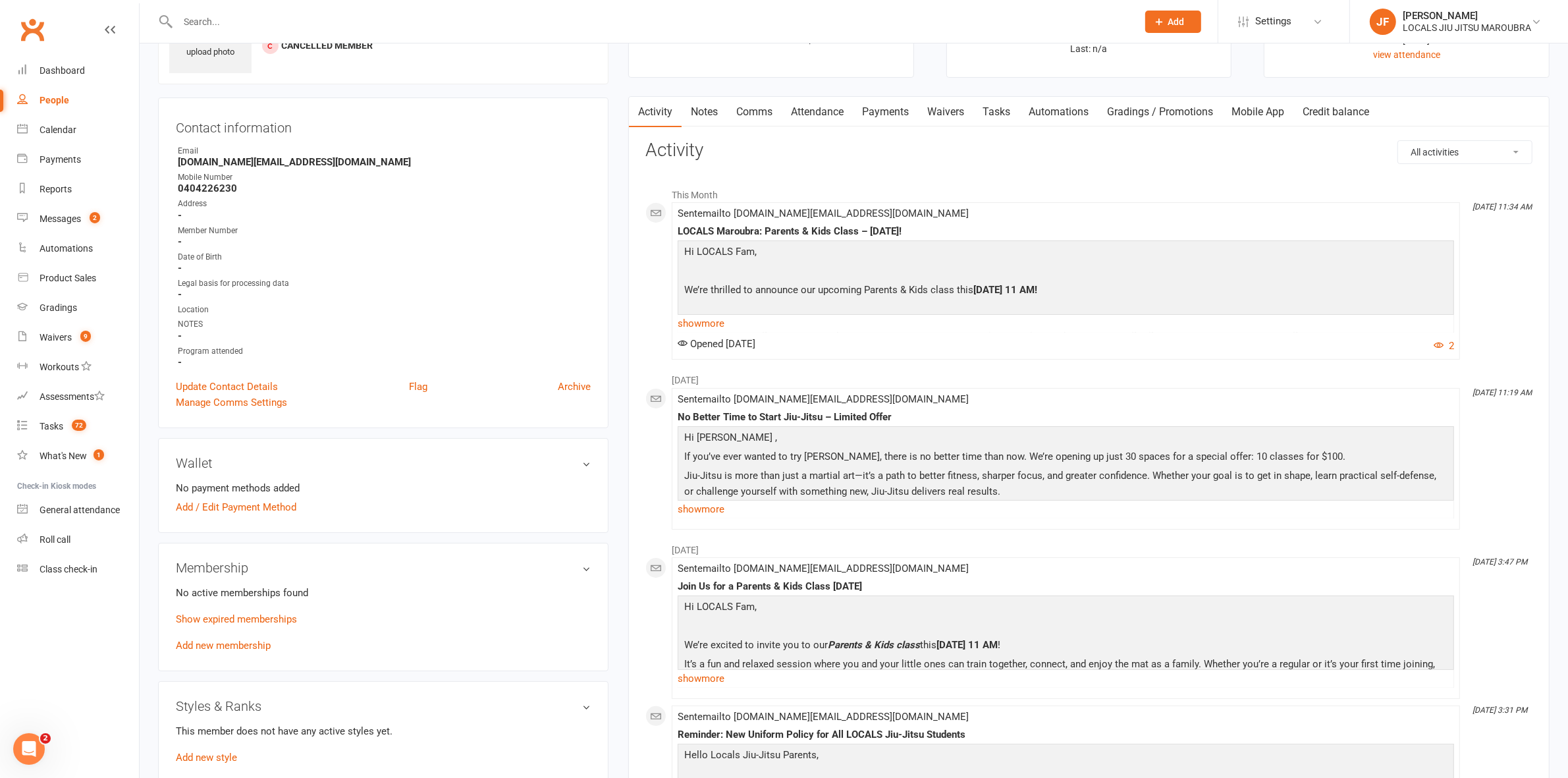
click at [302, 23] on input "text" at bounding box center [651, 21] width 954 height 18
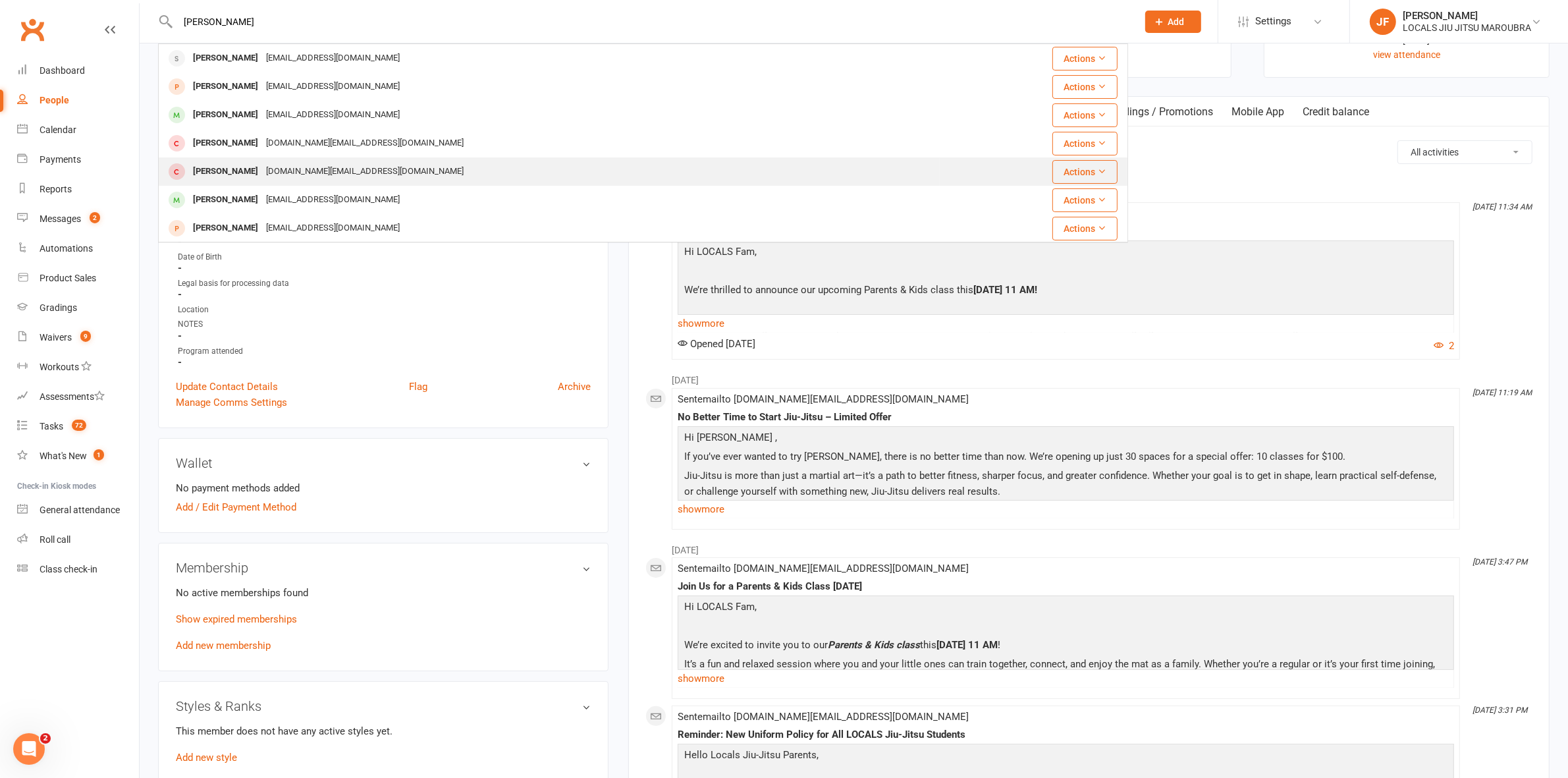
type input "xavier"
click at [250, 168] on div "Xavier Simma-Santana" at bounding box center [225, 171] width 73 height 19
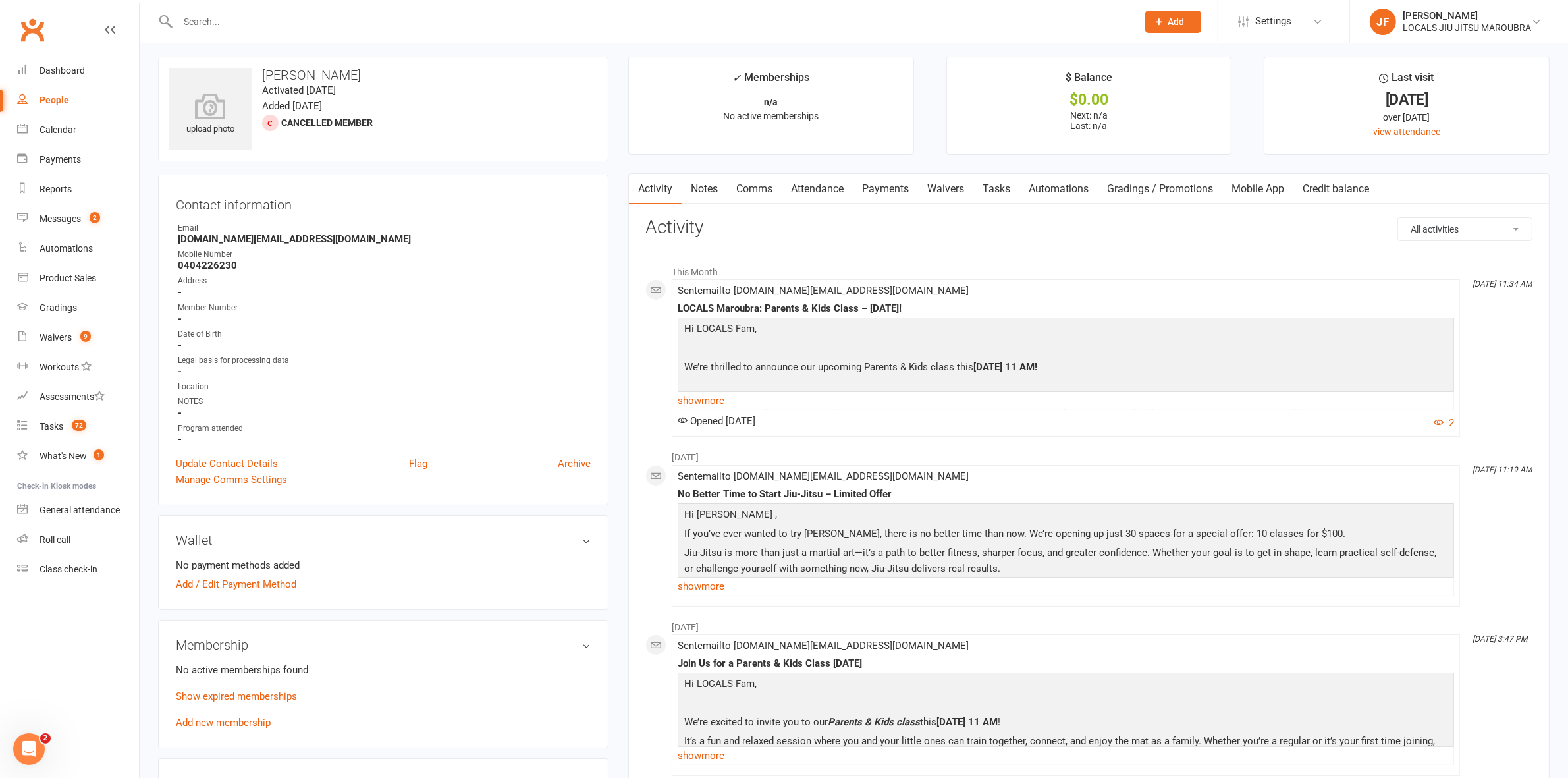
scroll to position [0, 0]
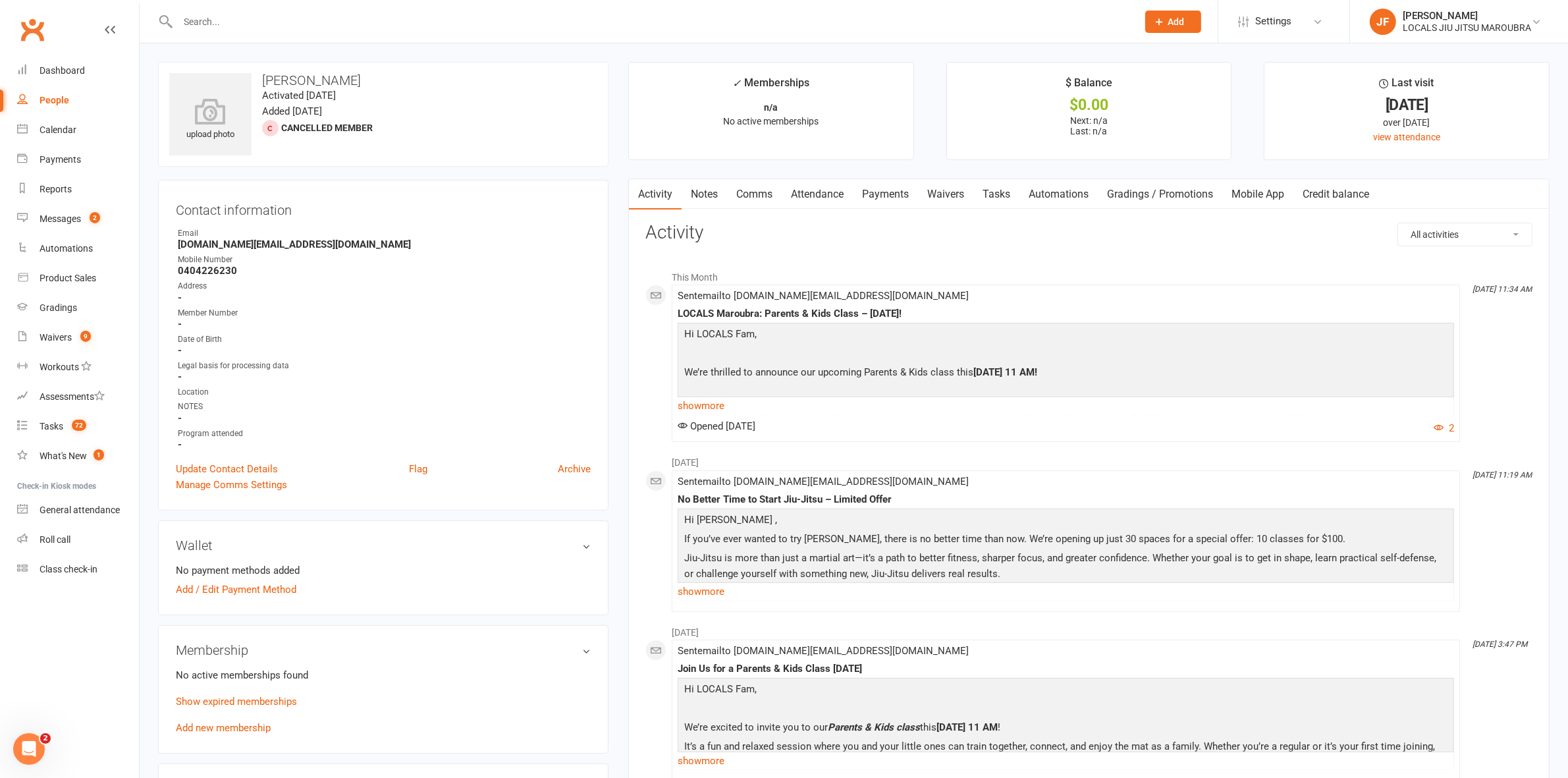
drag, startPoint x: 285, startPoint y: 37, endPoint x: 282, endPoint y: 24, distance: 13.3
click at [282, 33] on div at bounding box center [643, 21] width 970 height 43
click at [282, 24] on input "text" at bounding box center [651, 21] width 954 height 18
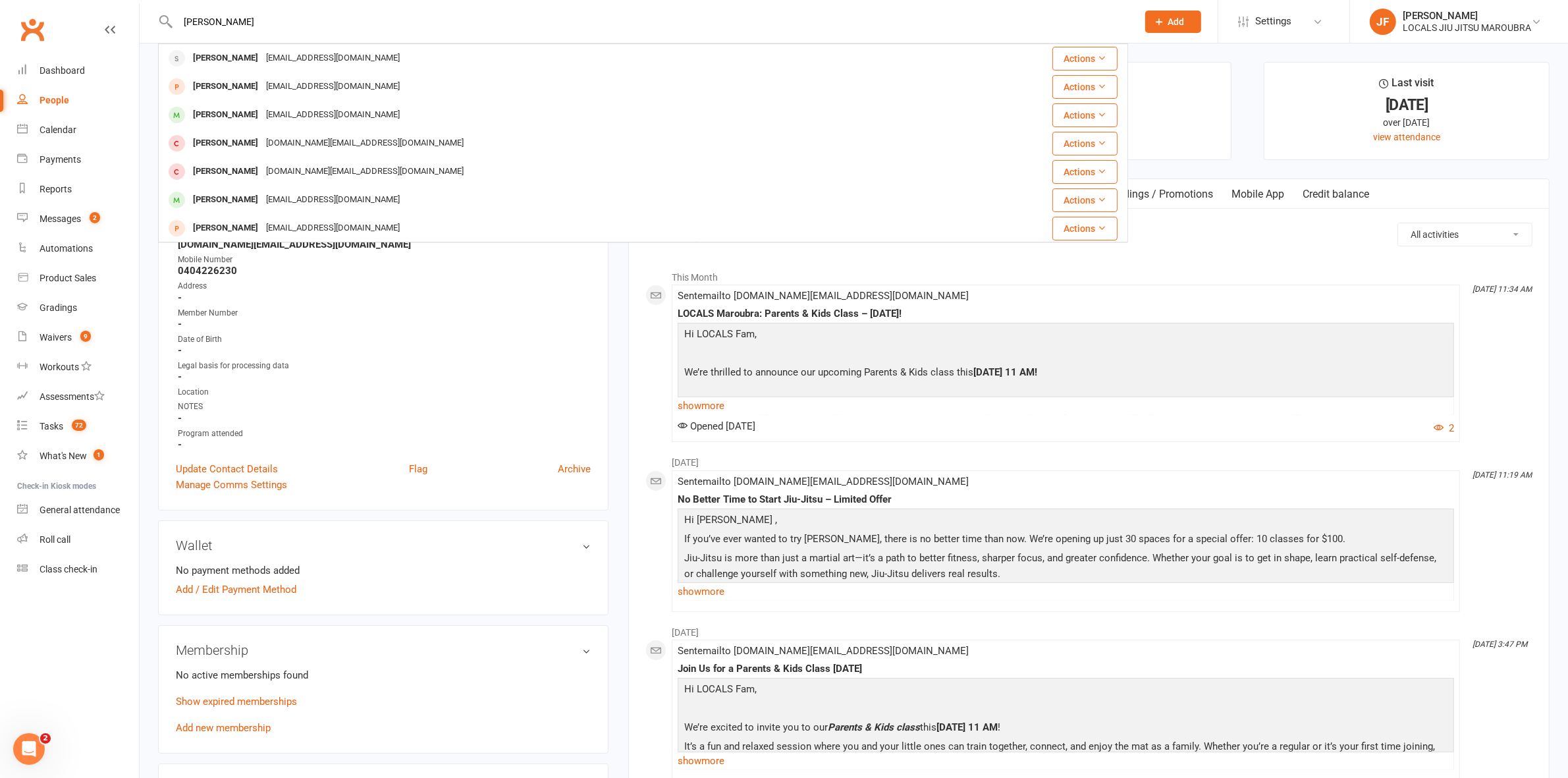
type input "xavier"
click at [255, 139] on div "Xavier Simms-santana" at bounding box center [225, 144] width 73 height 19
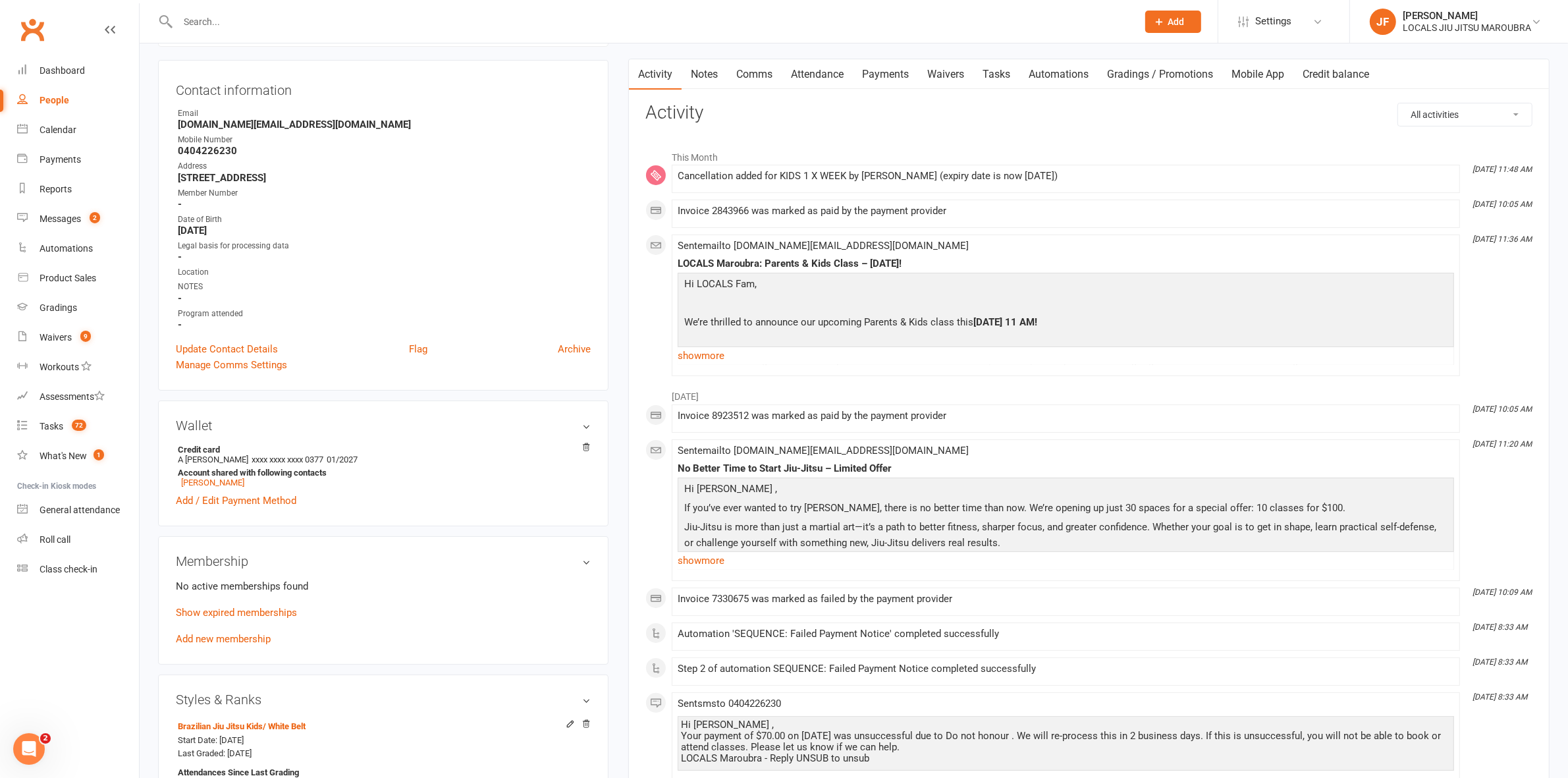
scroll to position [494, 0]
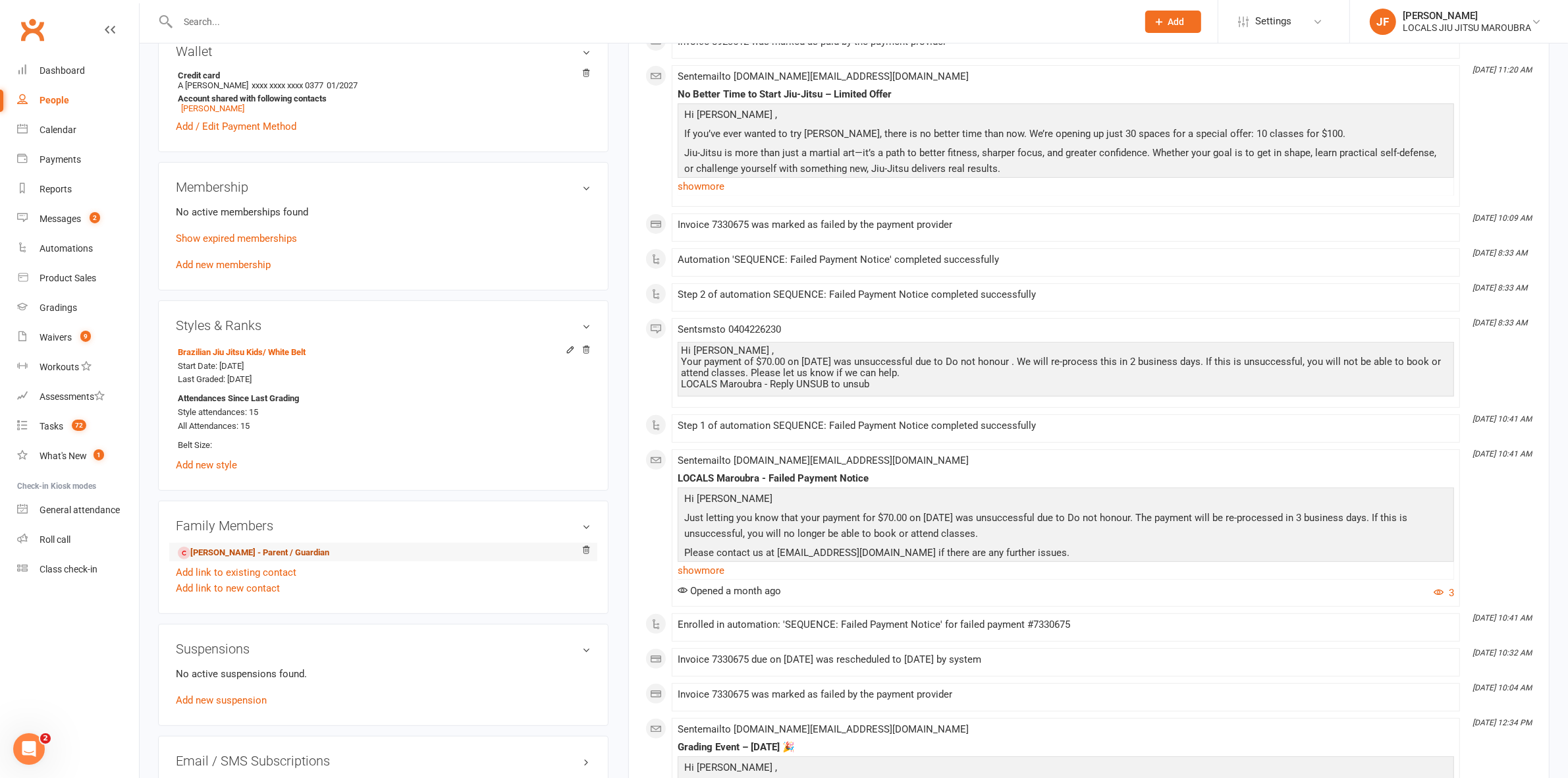
click at [260, 564] on relationship-list "Adam Simms - Parent / Guardian Add link to existing contact Add link to new con…" at bounding box center [384, 569] width 415 height 53
click at [261, 560] on link "Adam Simms - Parent / Guardian" at bounding box center [254, 553] width 152 height 14
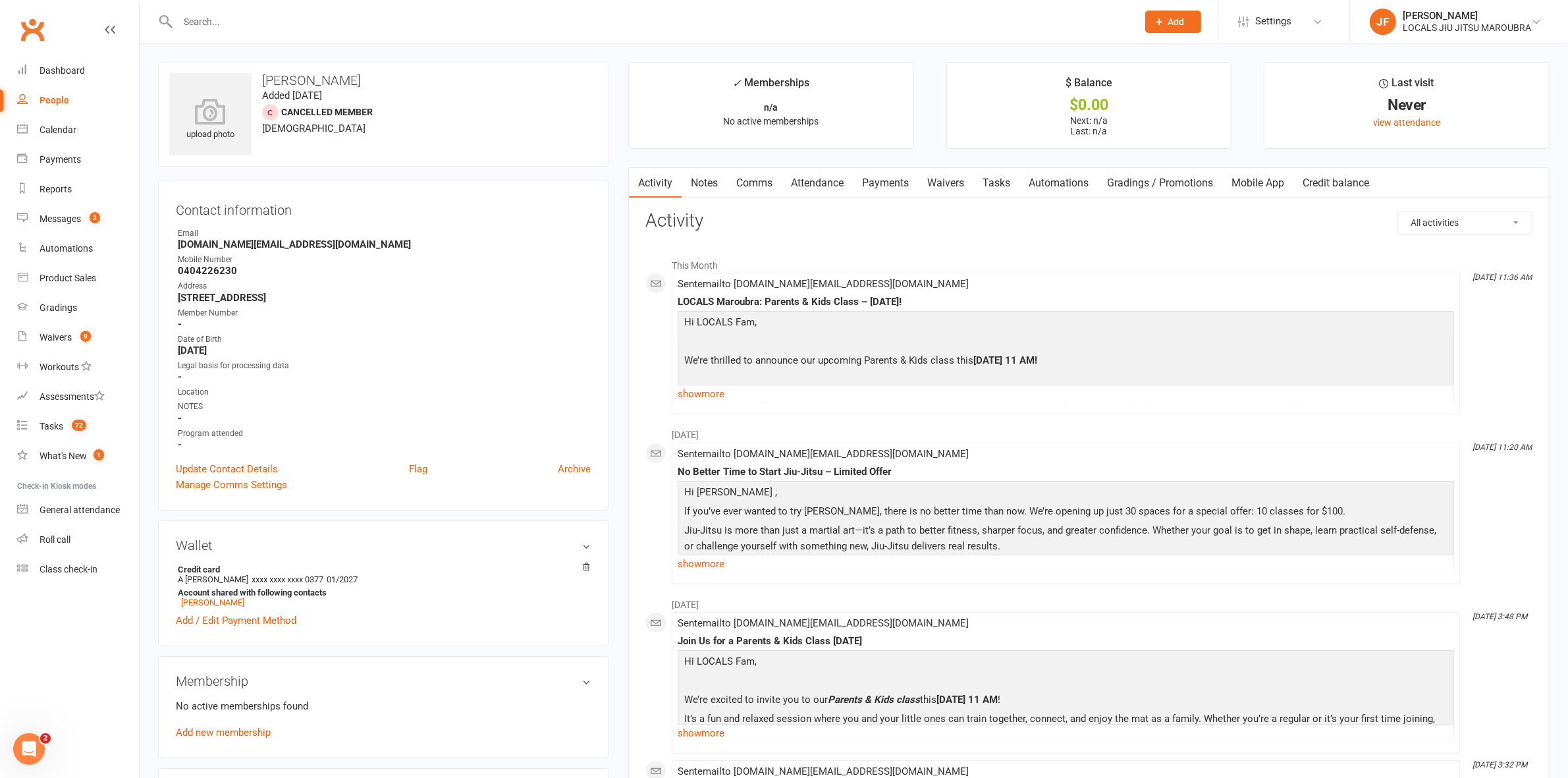
click at [880, 179] on link "Payments" at bounding box center [886, 183] width 66 height 30
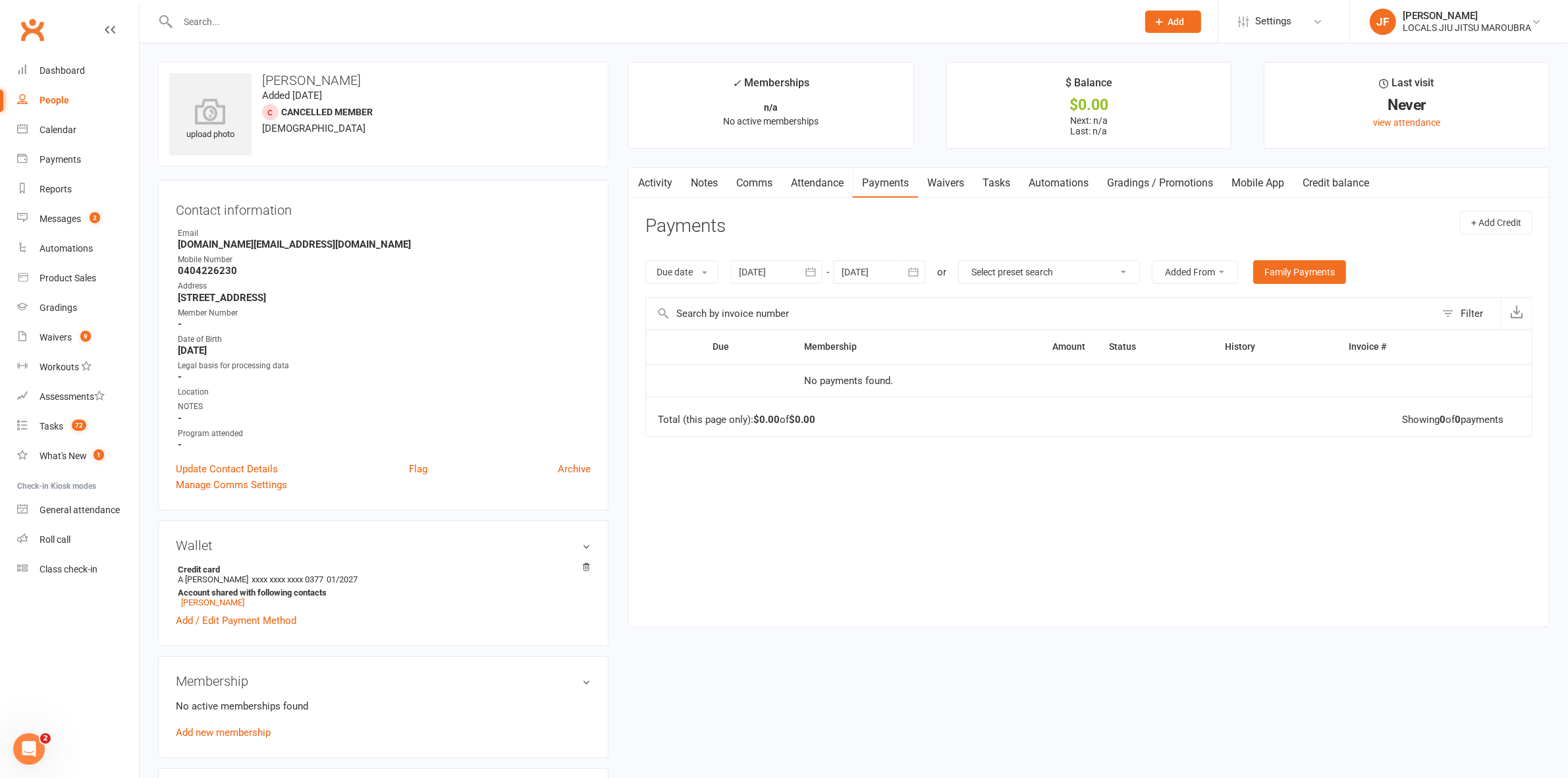
click at [944, 178] on link "Waivers" at bounding box center [945, 183] width 55 height 30
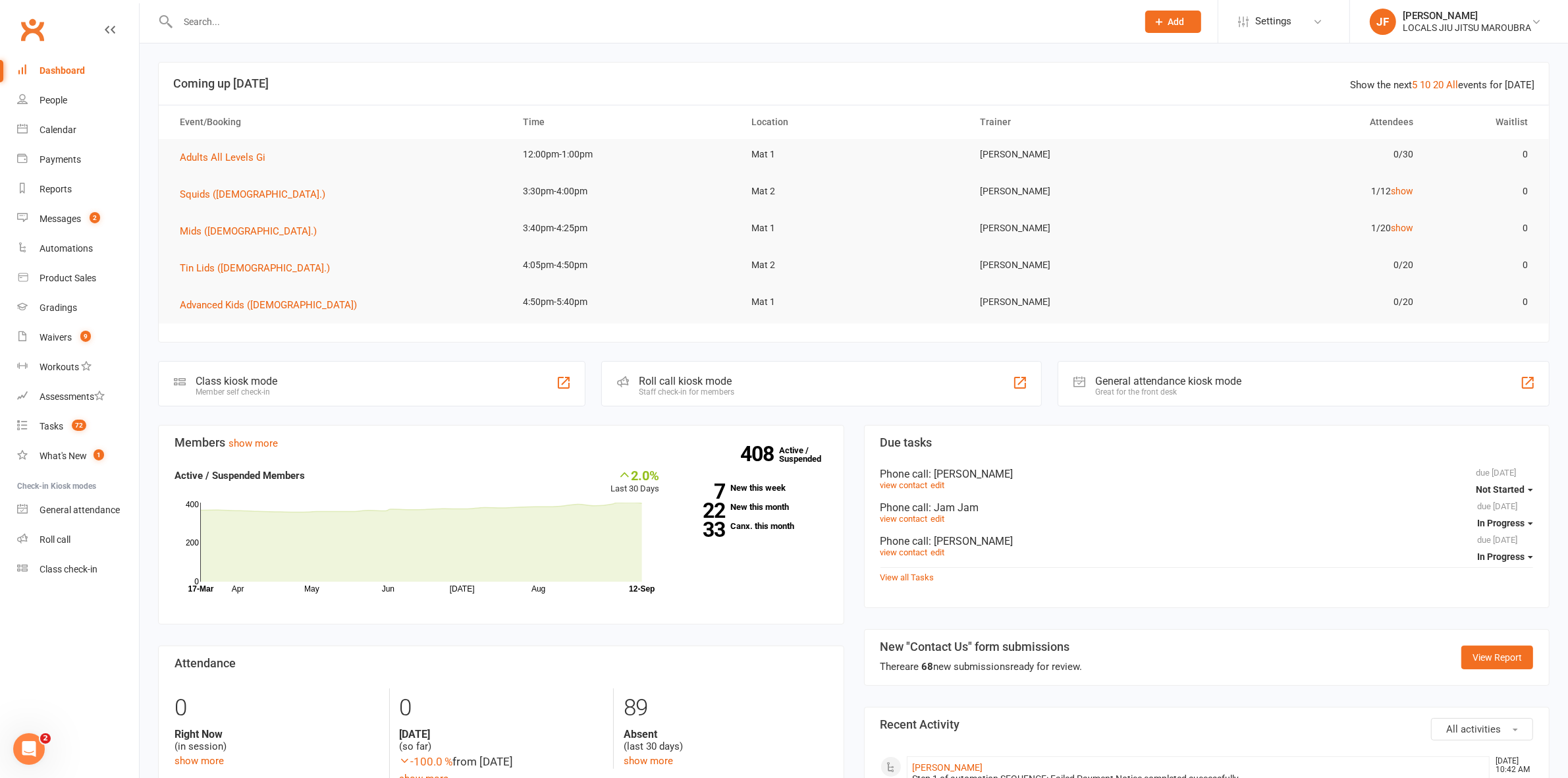
click at [454, 214] on td "Mids ([DEMOGRAPHIC_DATA].)" at bounding box center [339, 231] width 343 height 37
